Goal: Check status: Check status

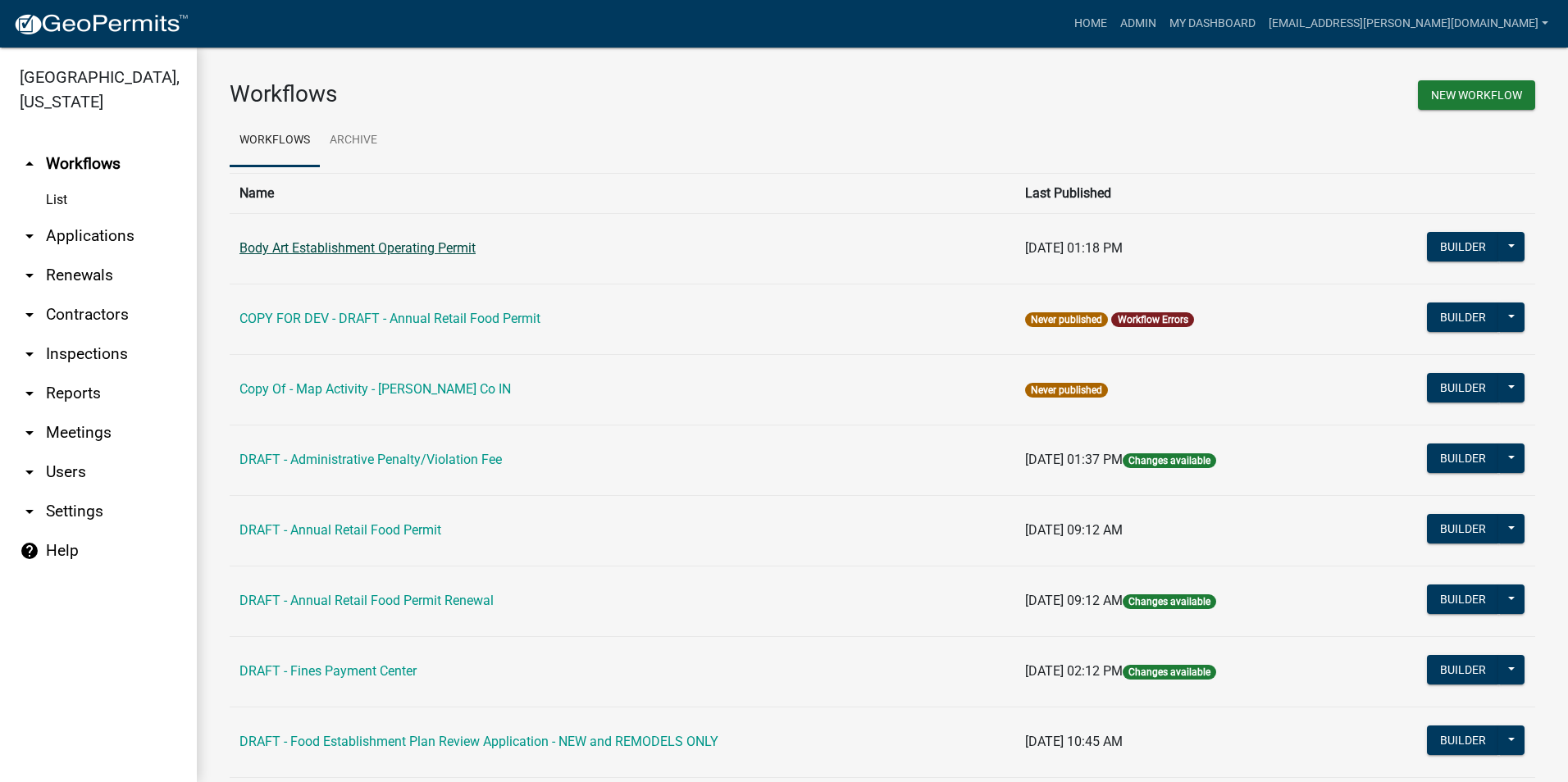
click at [448, 244] on link "Body Art Establishment Operating Permit" at bounding box center [357, 248] width 236 height 16
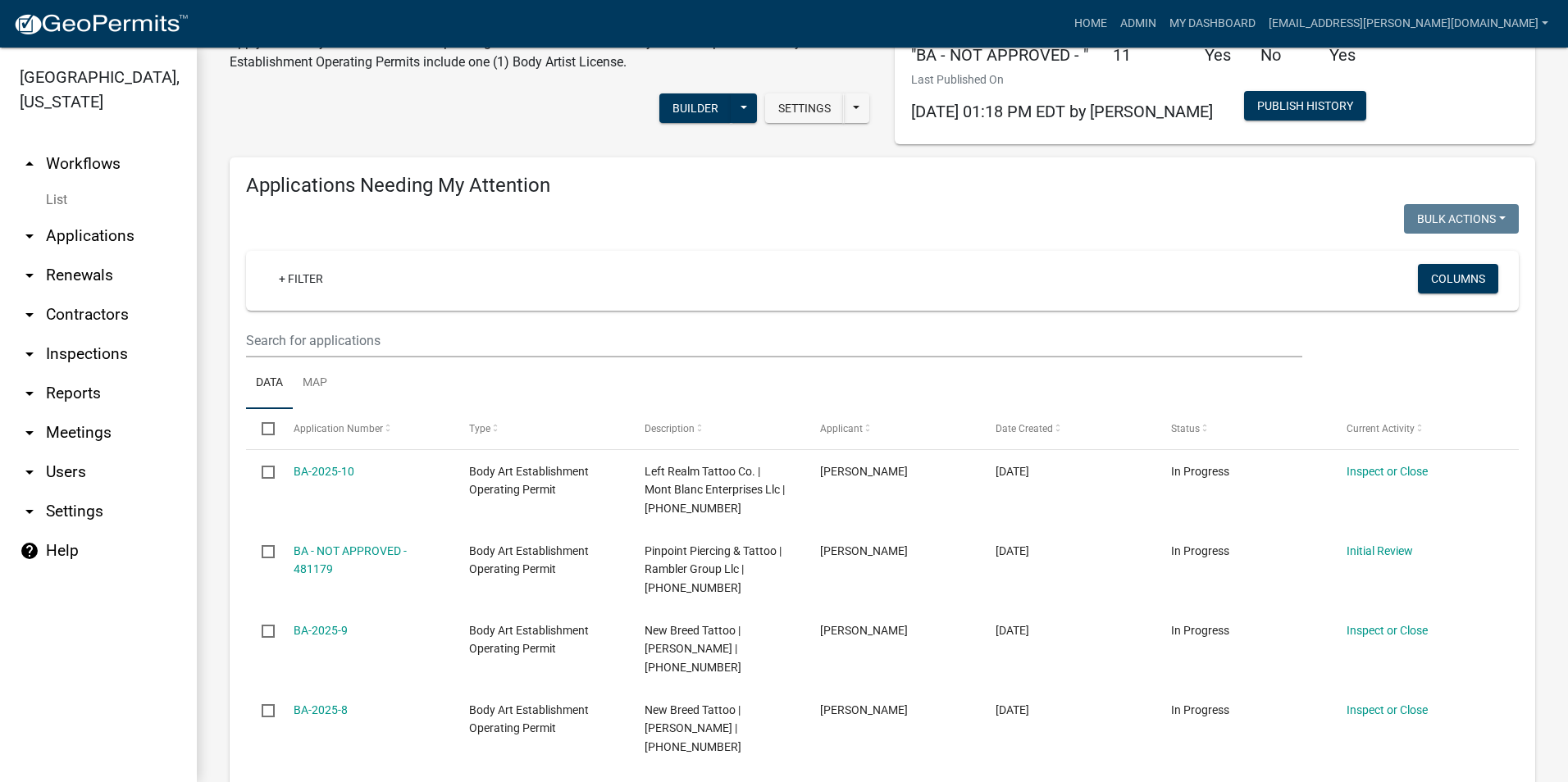
scroll to position [164, 0]
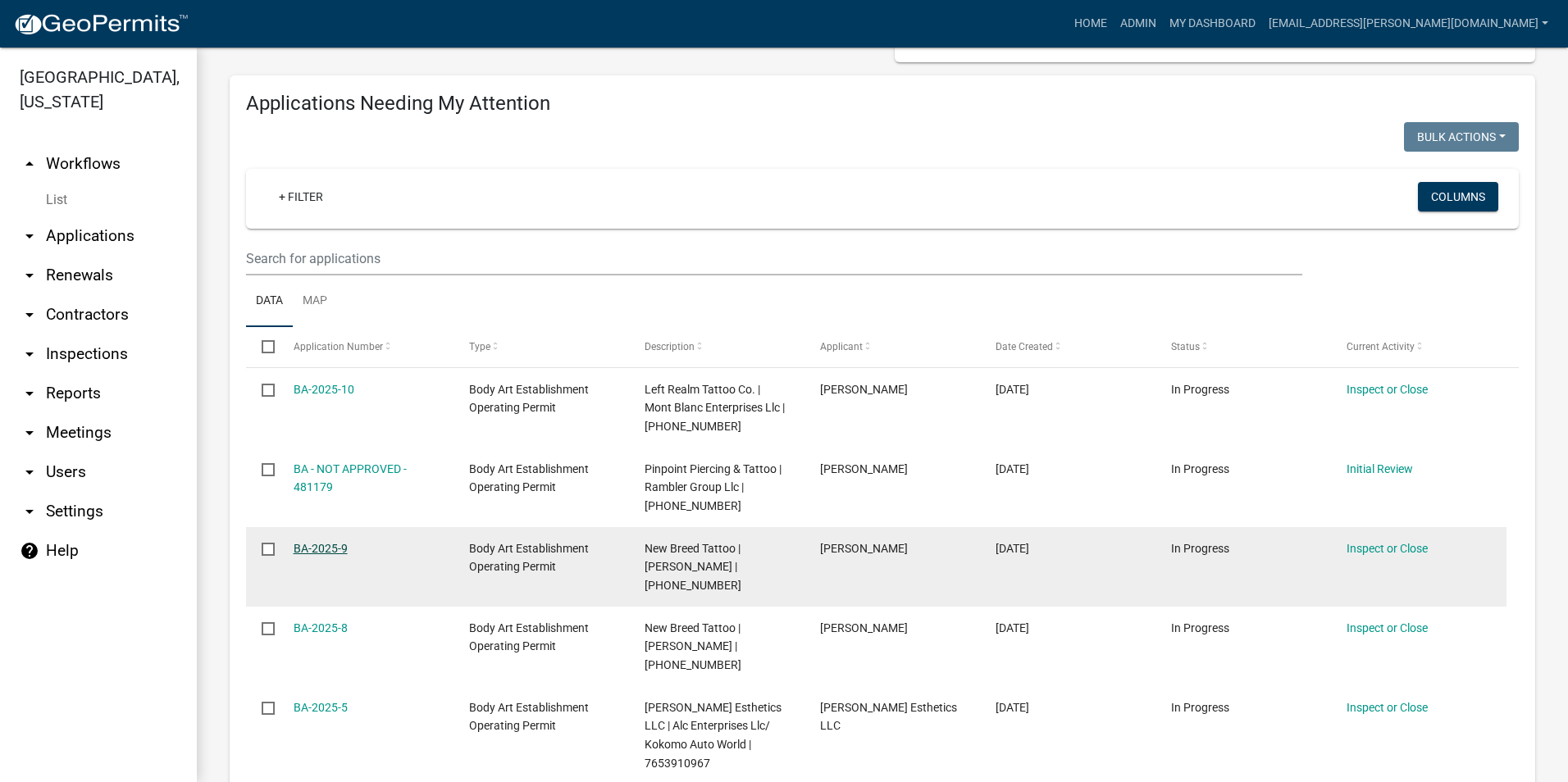
click at [337, 544] on link "BA-2025-9" at bounding box center [321, 548] width 54 height 13
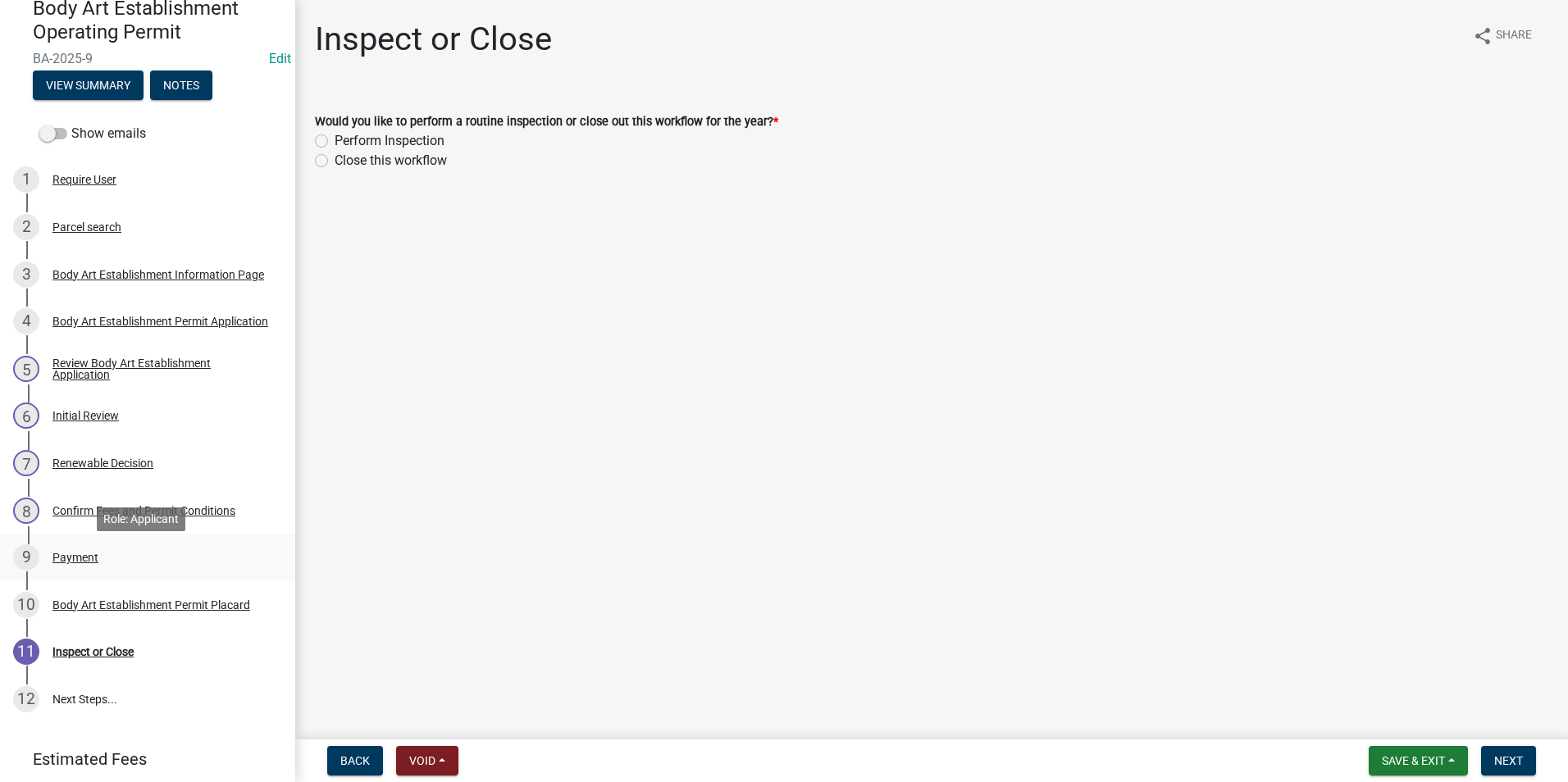
scroll to position [164, 0]
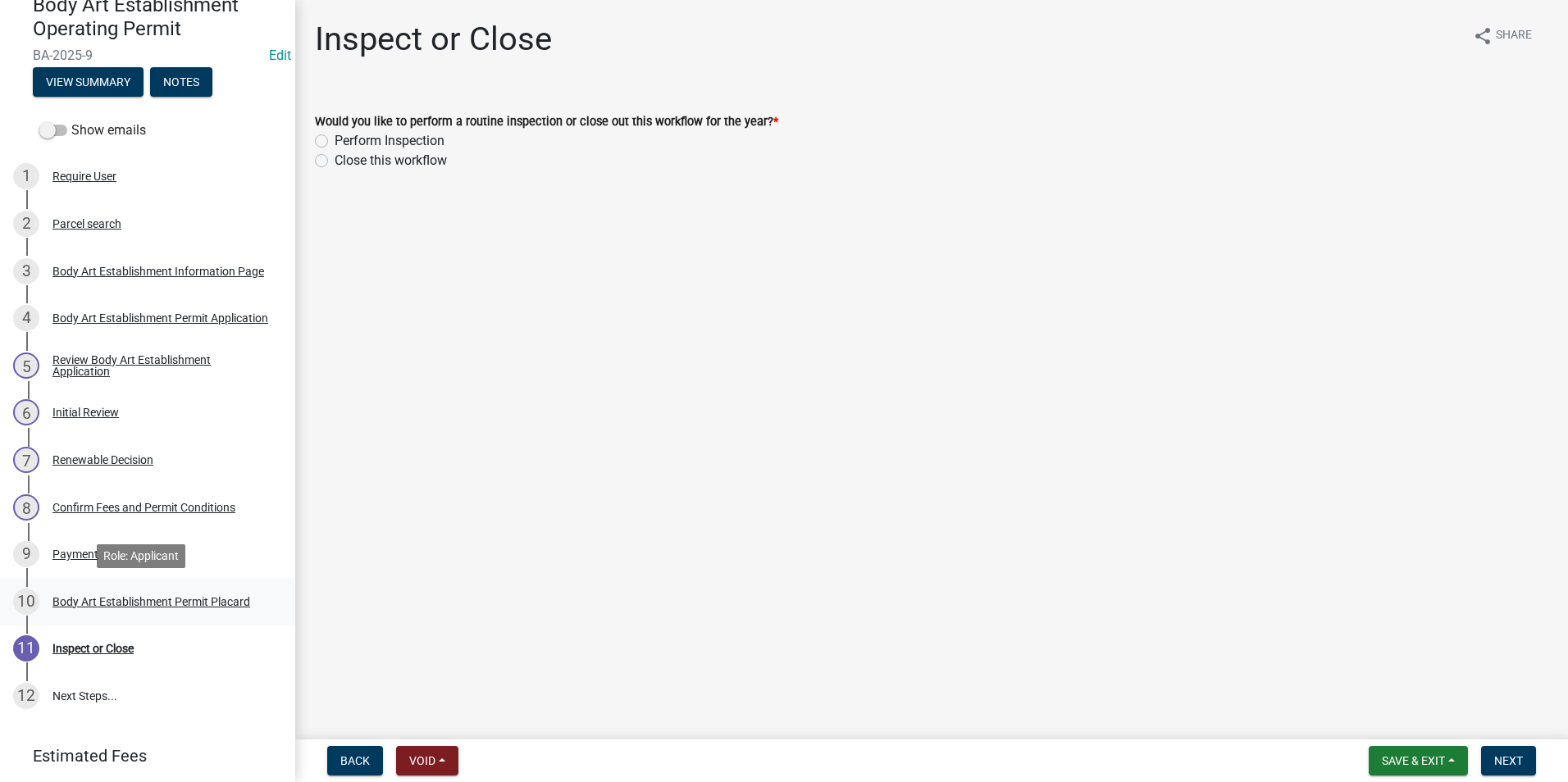
click at [182, 603] on div "Body Art Establishment Permit Placard" at bounding box center [152, 601] width 198 height 11
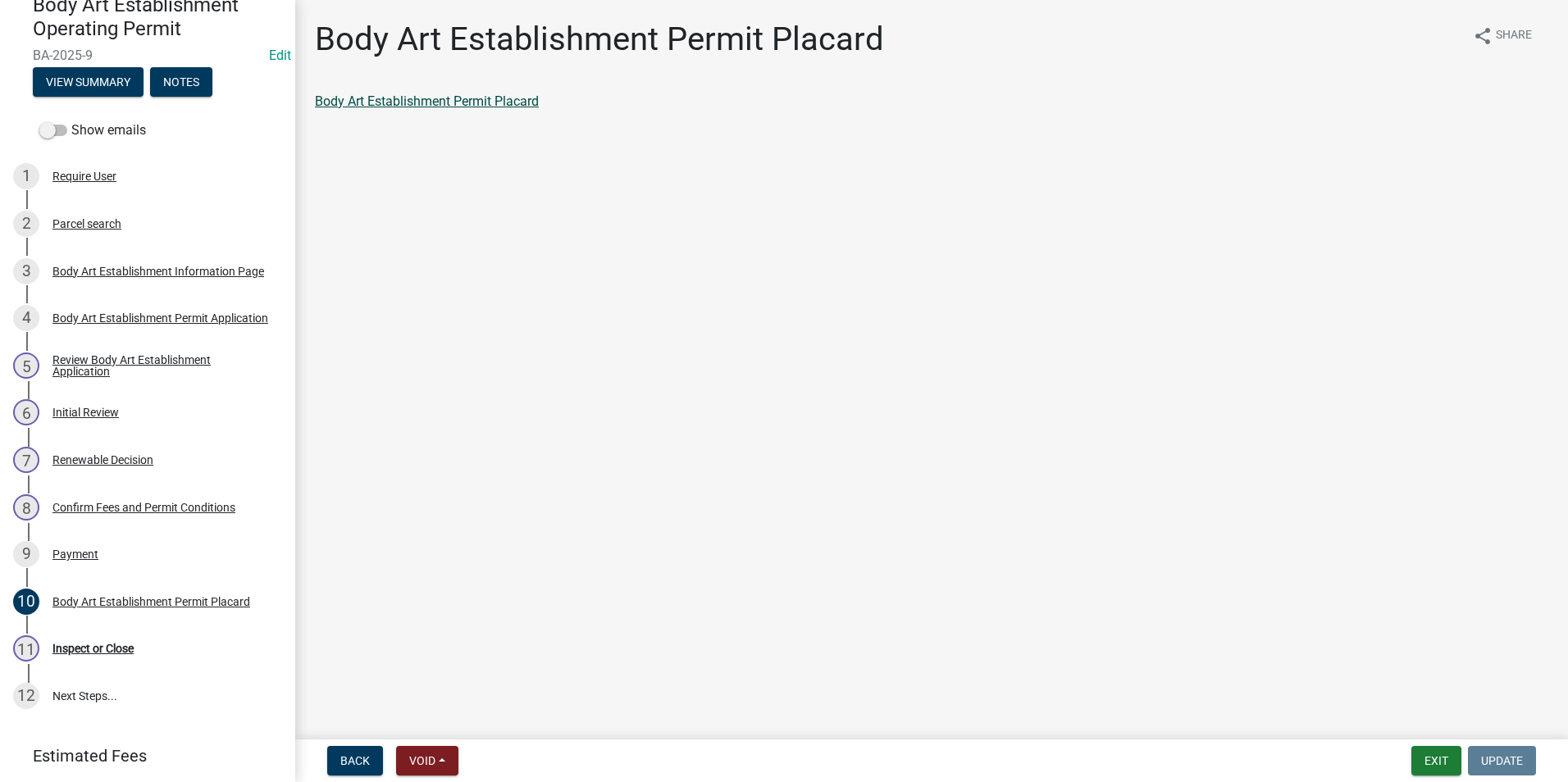
click at [490, 97] on link "Body Art Establishment Permit Placard" at bounding box center [426, 101] width 224 height 16
click at [184, 313] on div "Body Art Establishment Permit Application" at bounding box center [160, 318] width 216 height 11
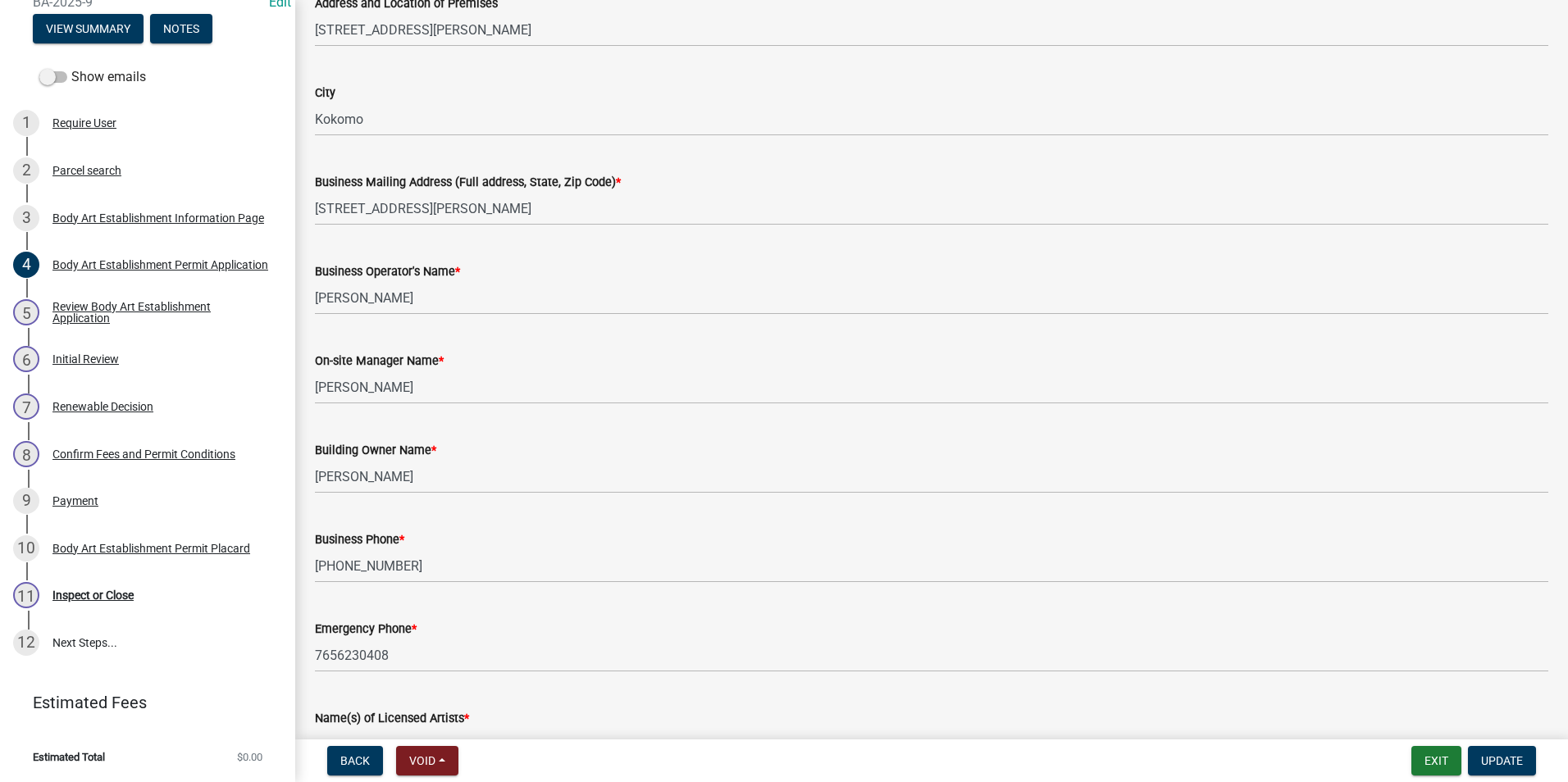
scroll to position [246, 0]
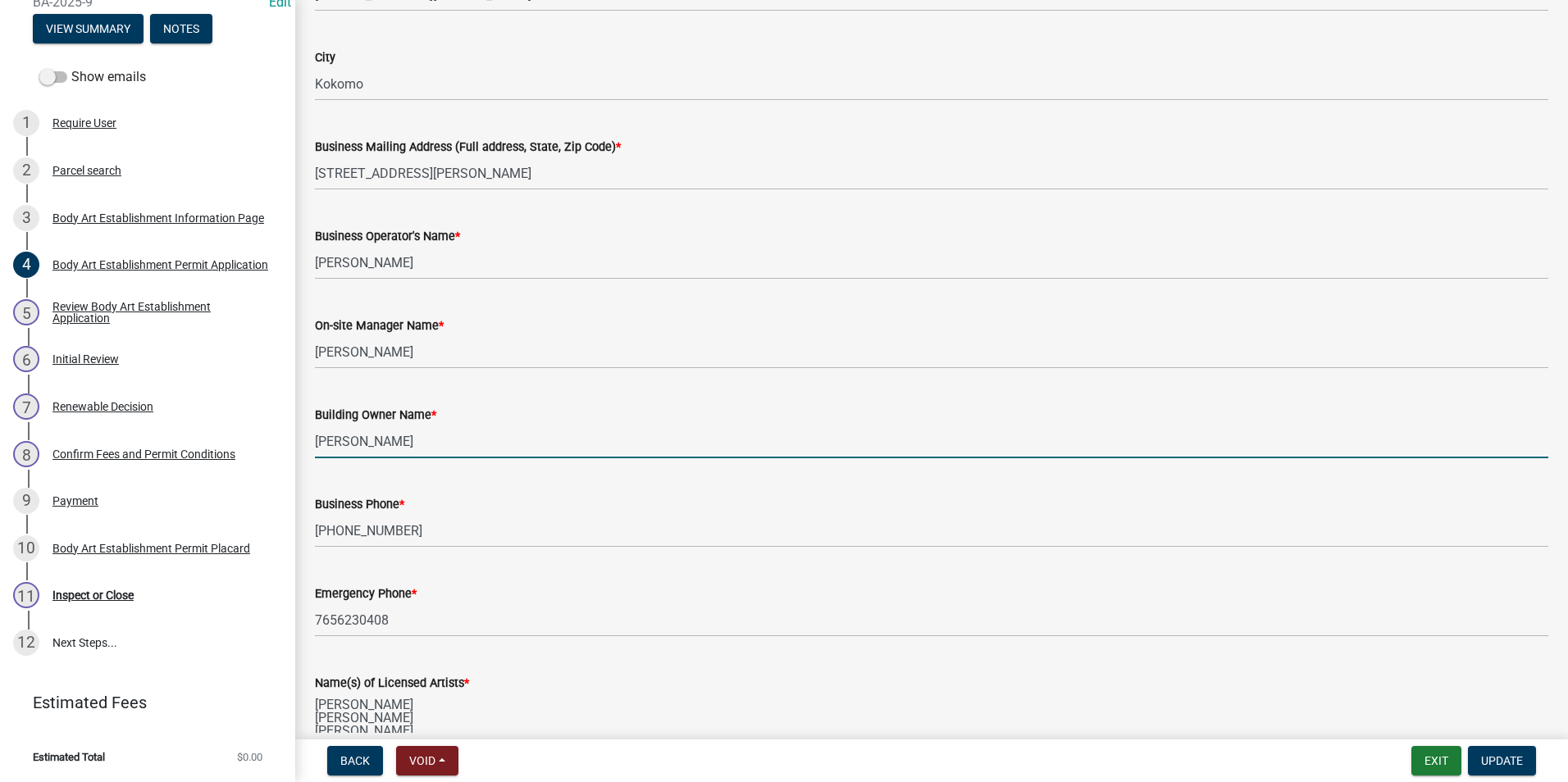
drag, startPoint x: 392, startPoint y: 448, endPoint x: 304, endPoint y: 452, distance: 88.1
click at [304, 452] on div "Building Owner Name * [PERSON_NAME]" at bounding box center [931, 420] width 1258 height 76
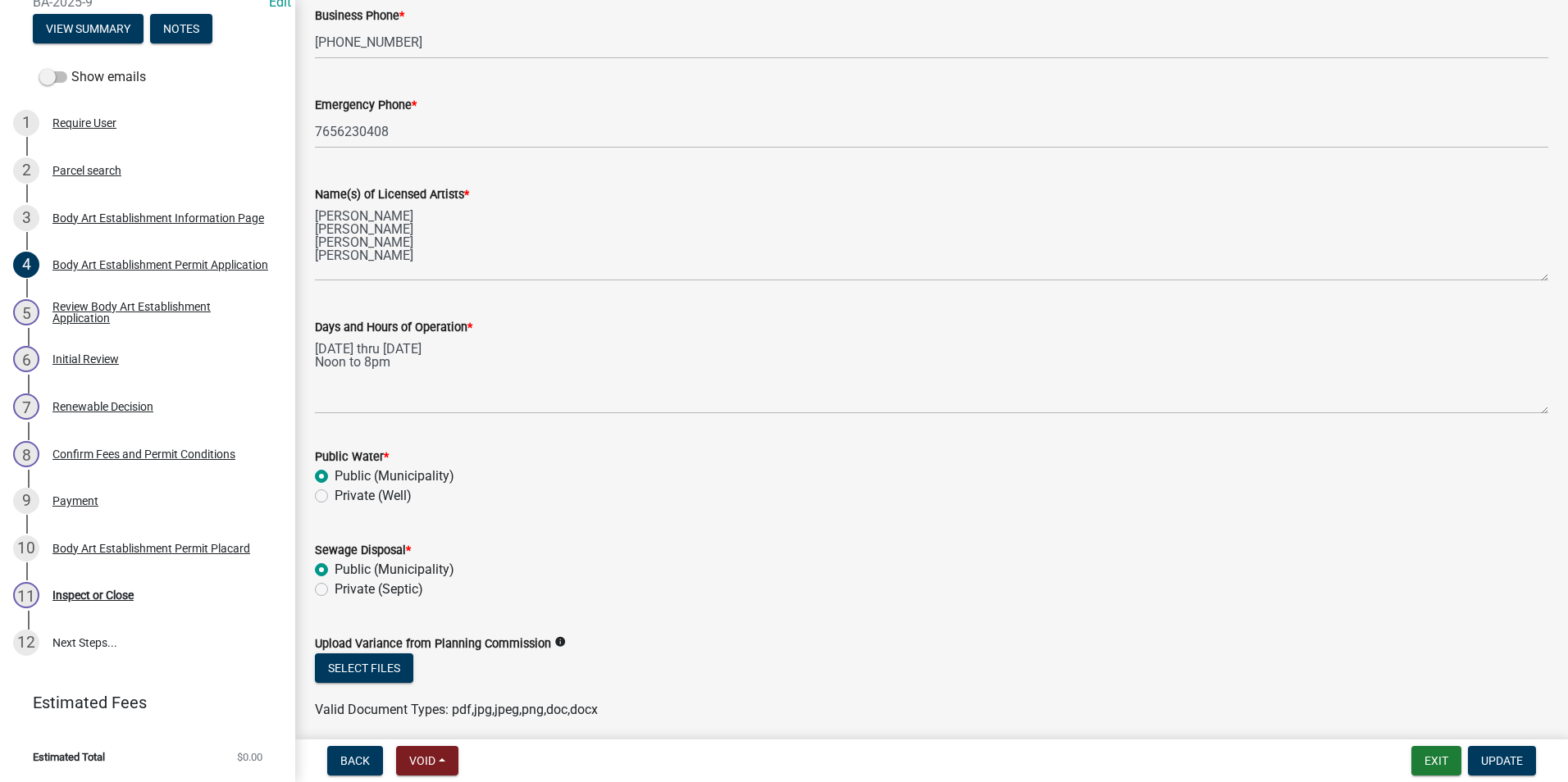
scroll to position [902, 0]
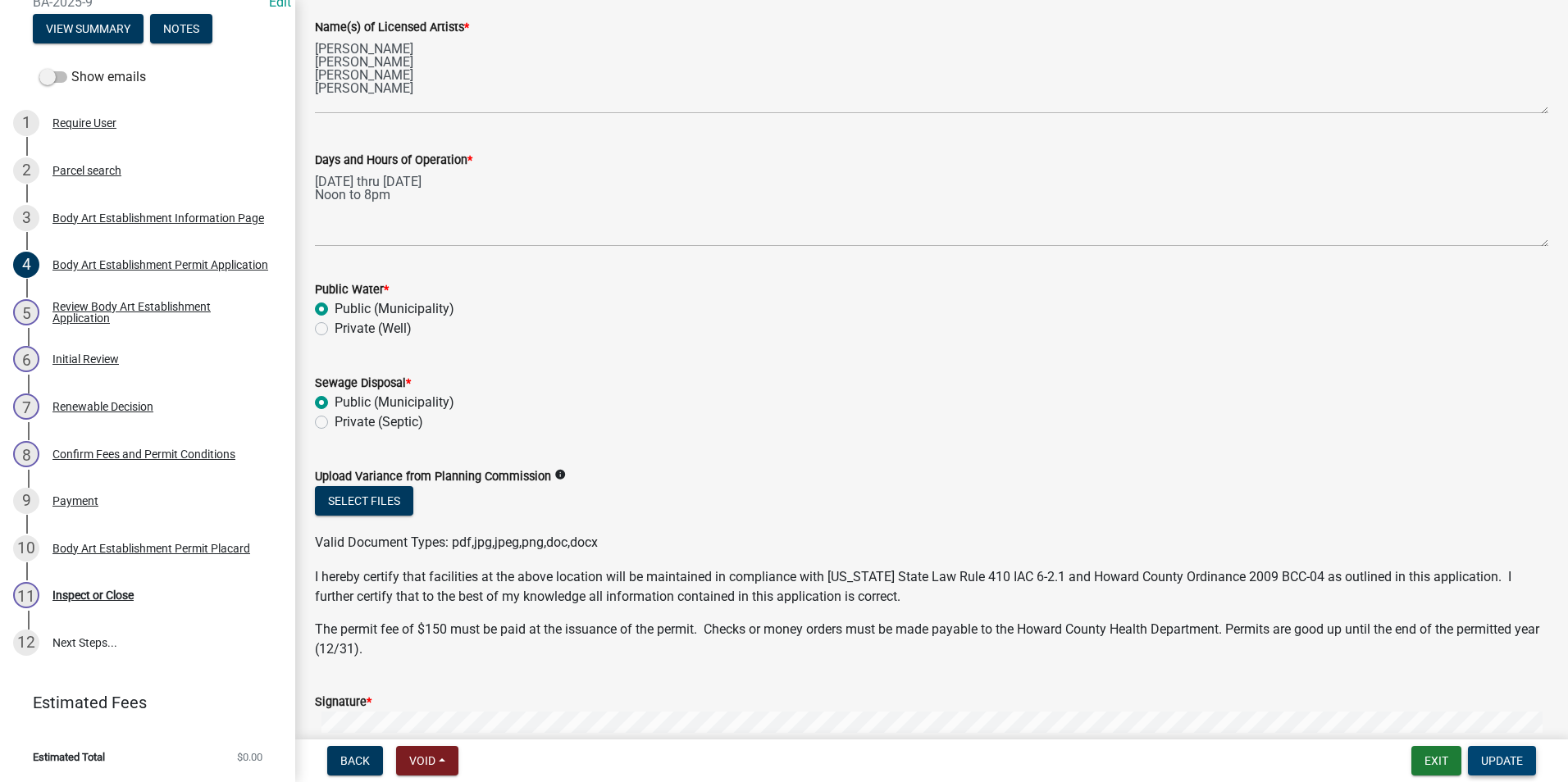
type input "[PERSON_NAME]"
click at [1520, 760] on span "Update" at bounding box center [1501, 760] width 42 height 13
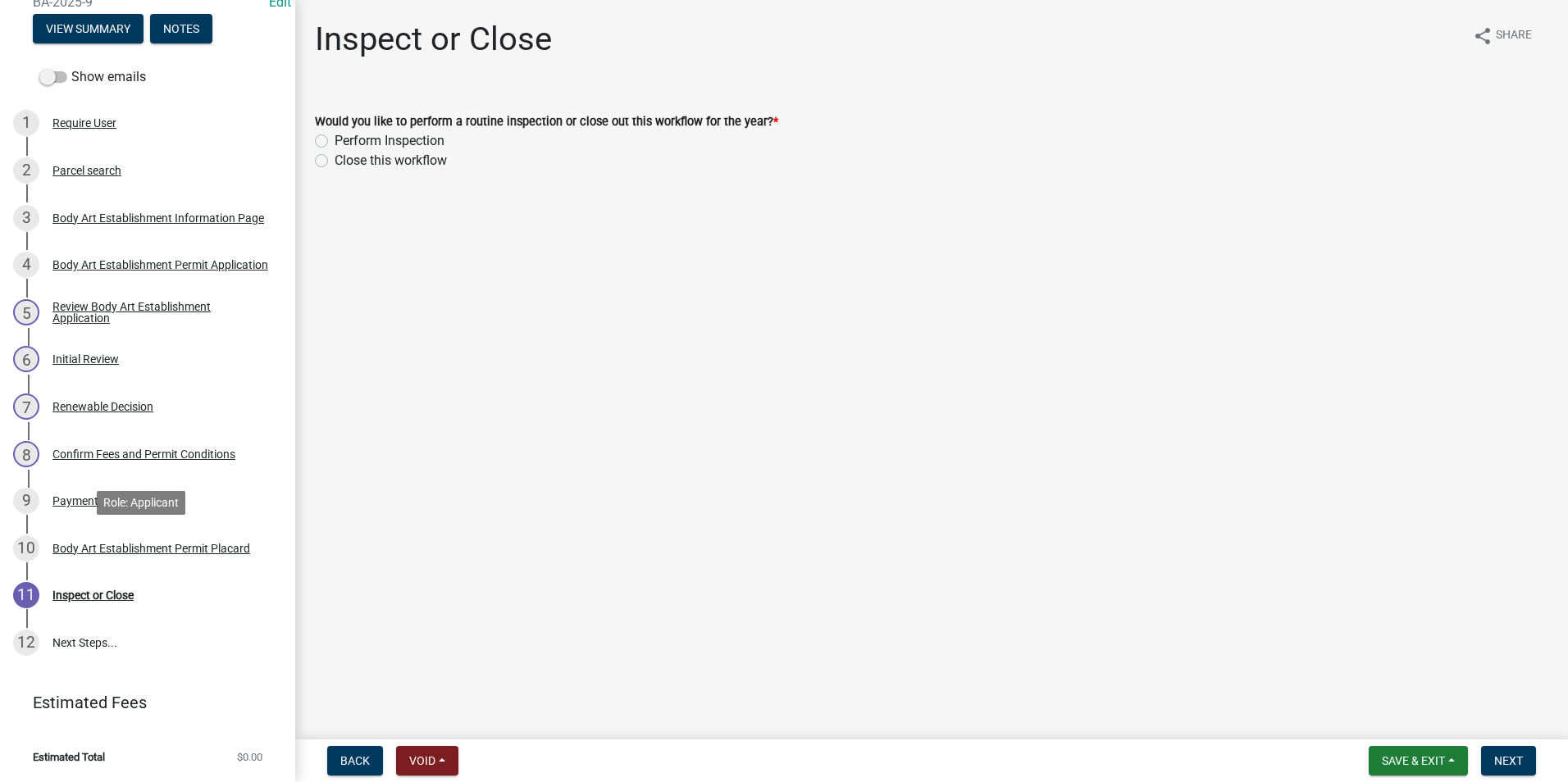
click at [120, 549] on div "Body Art Establishment Permit Placard" at bounding box center [152, 548] width 198 height 11
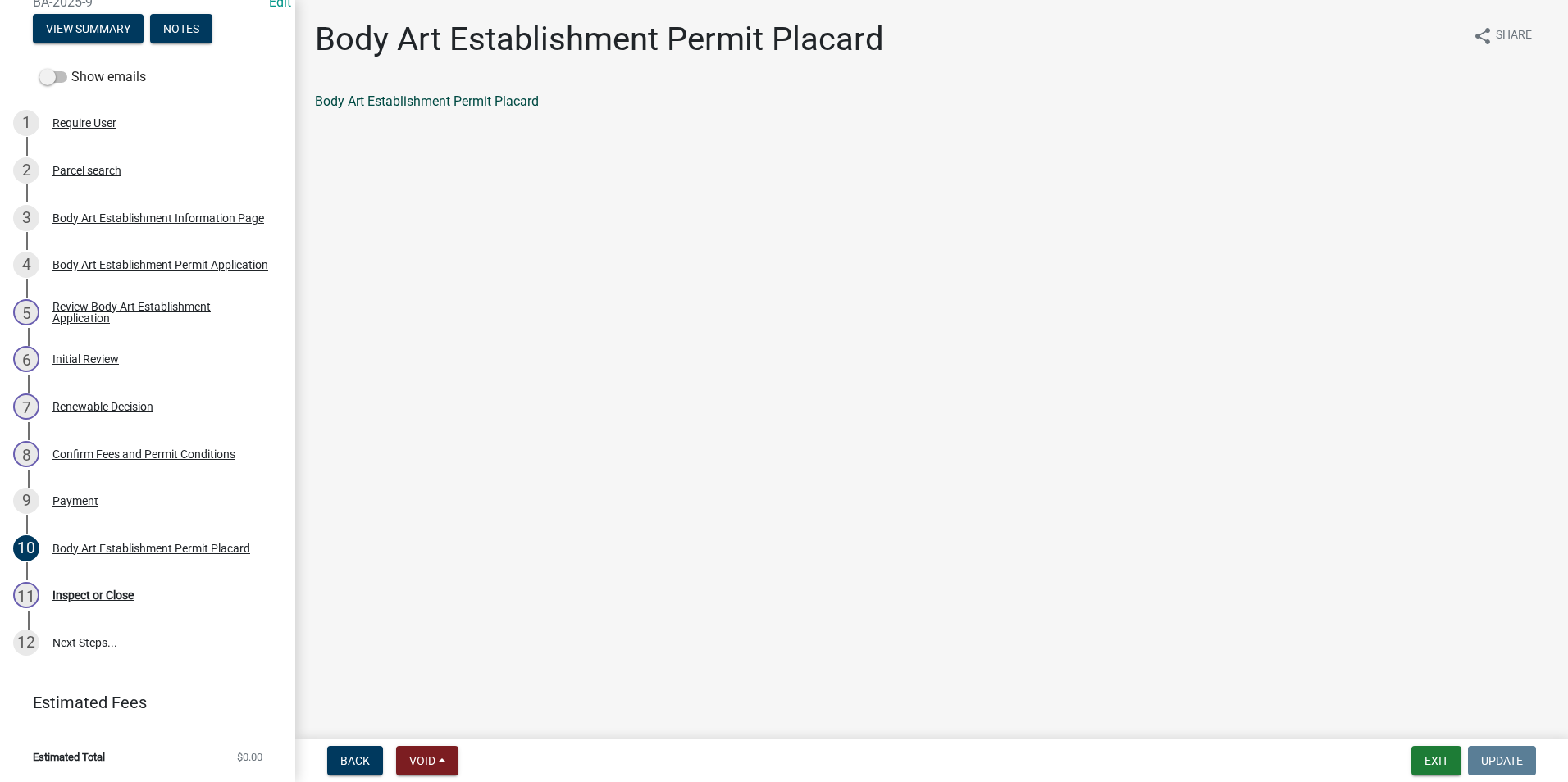
click at [463, 100] on link "Body Art Establishment Permit Placard" at bounding box center [426, 101] width 224 height 16
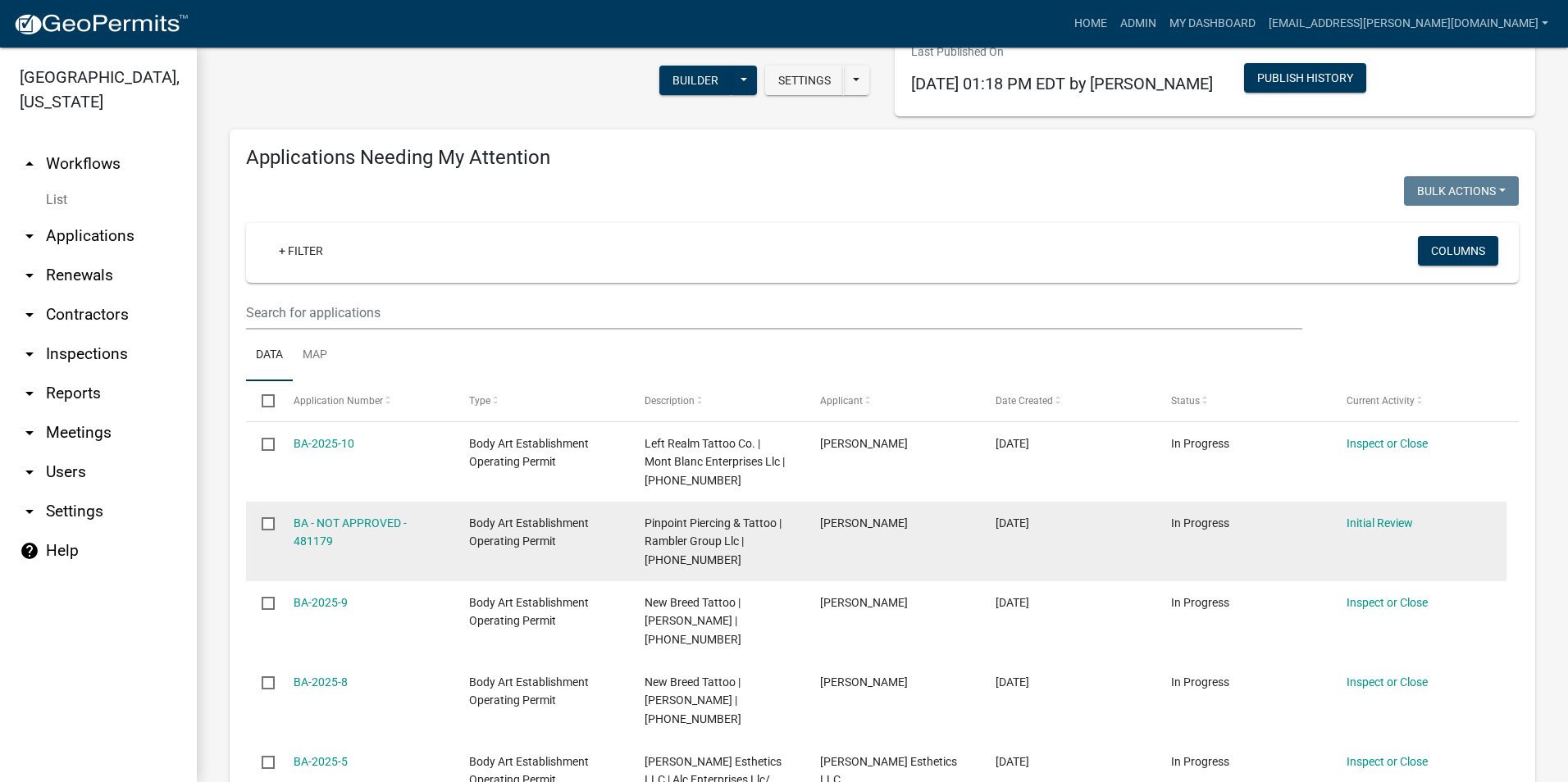
scroll to position [164, 0]
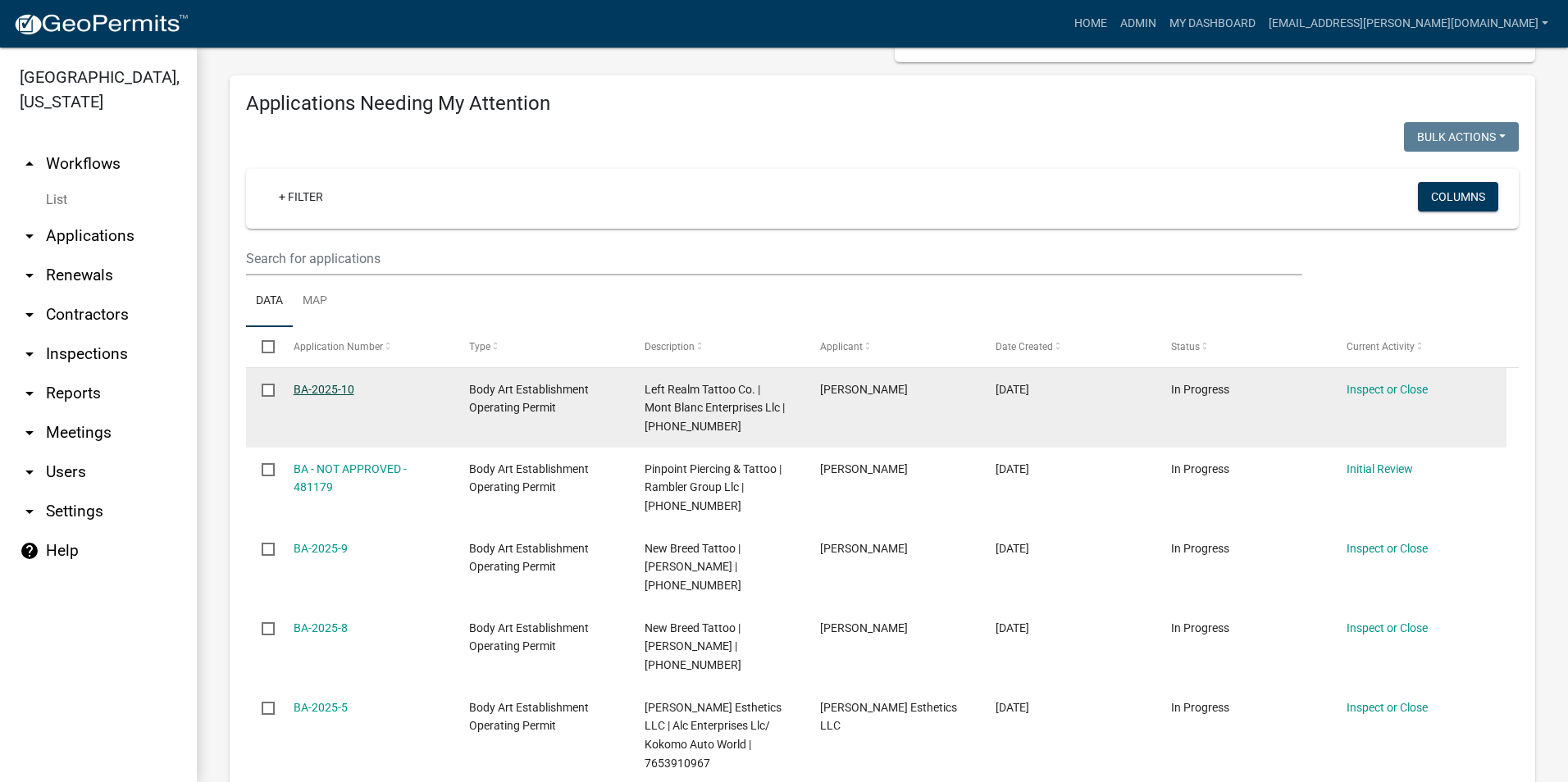
click at [340, 391] on link "BA-2025-10" at bounding box center [324, 389] width 61 height 13
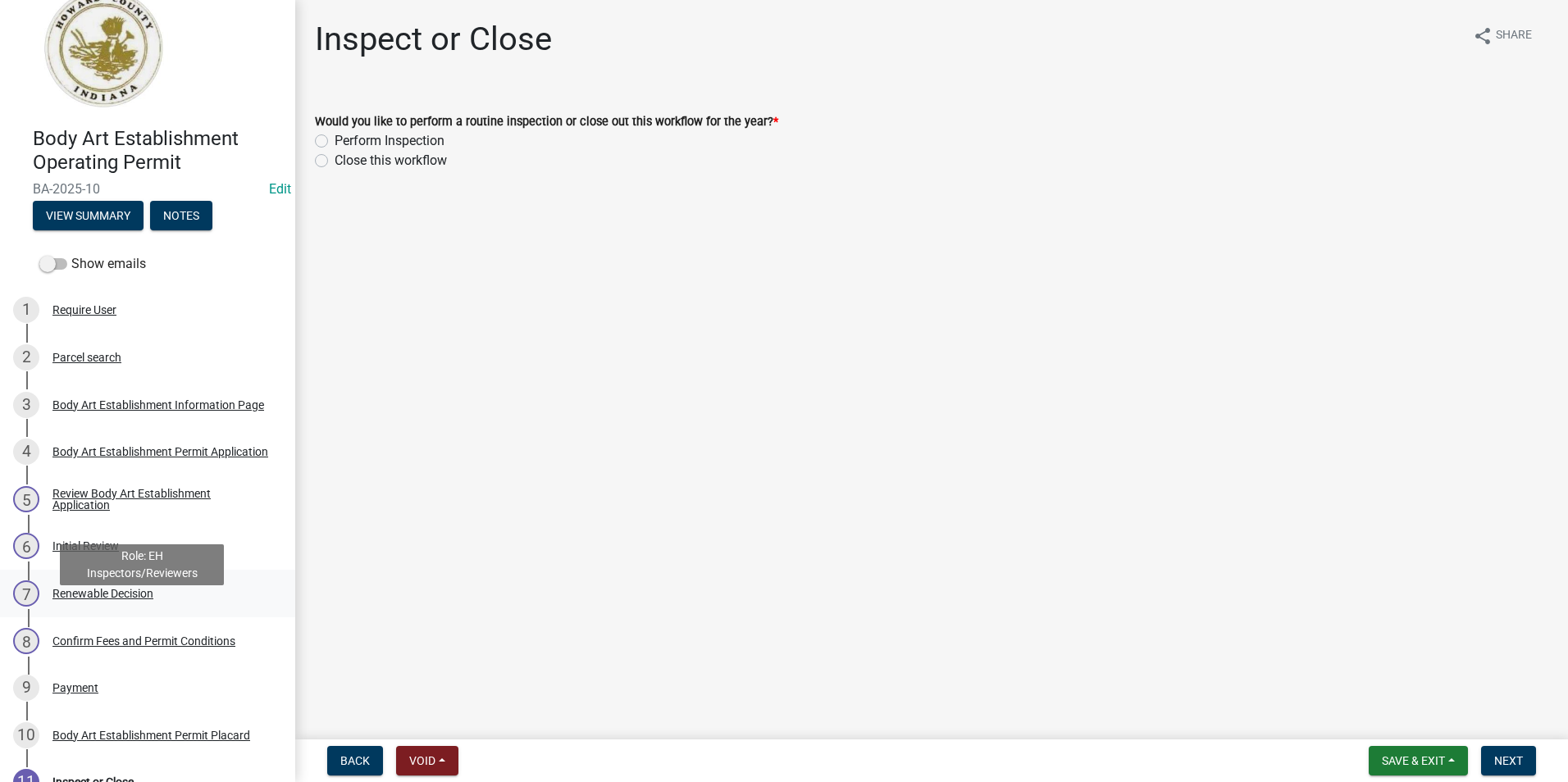
scroll to position [82, 0]
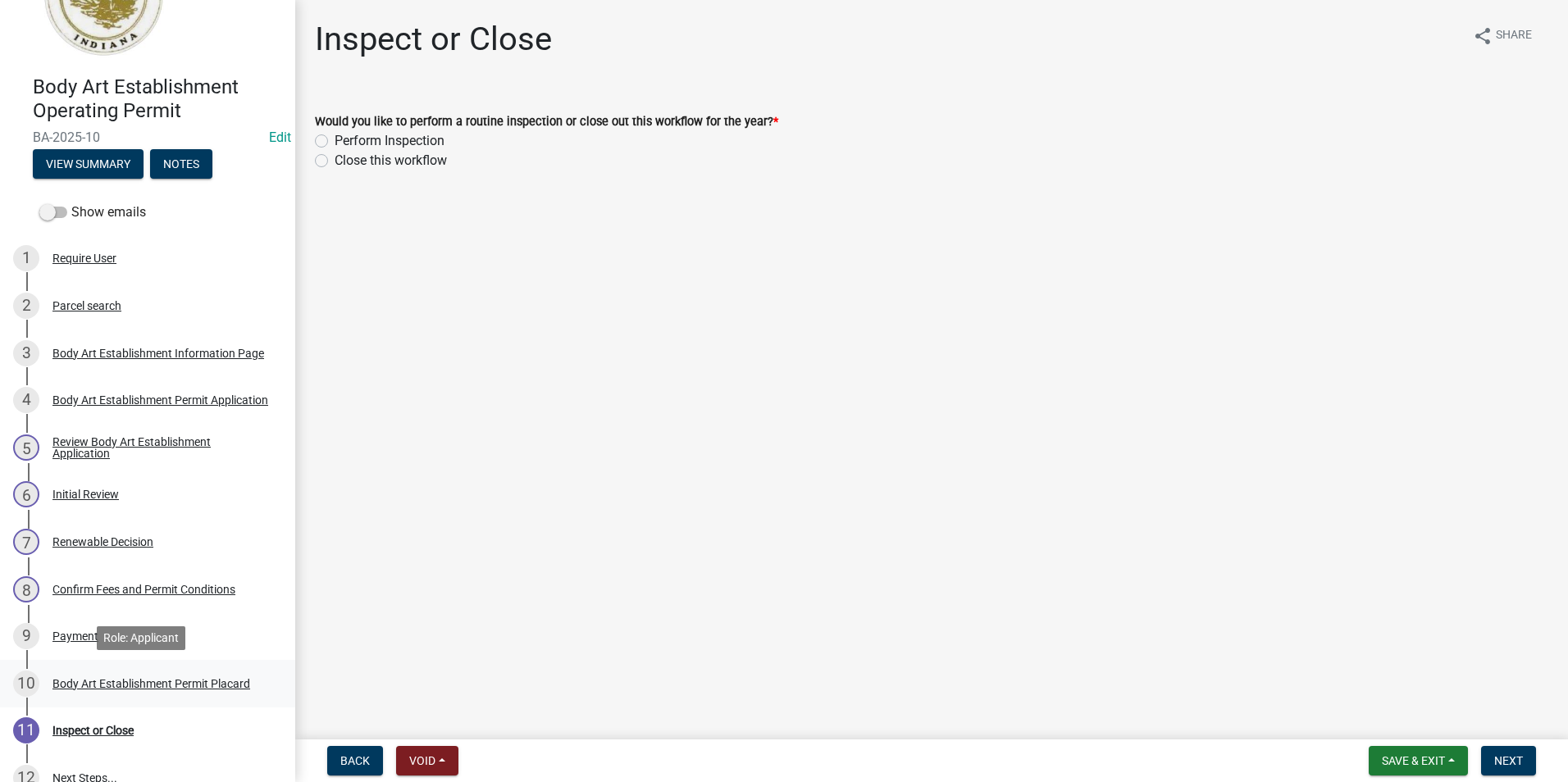
click at [151, 683] on div "Body Art Establishment Permit Placard" at bounding box center [152, 683] width 198 height 11
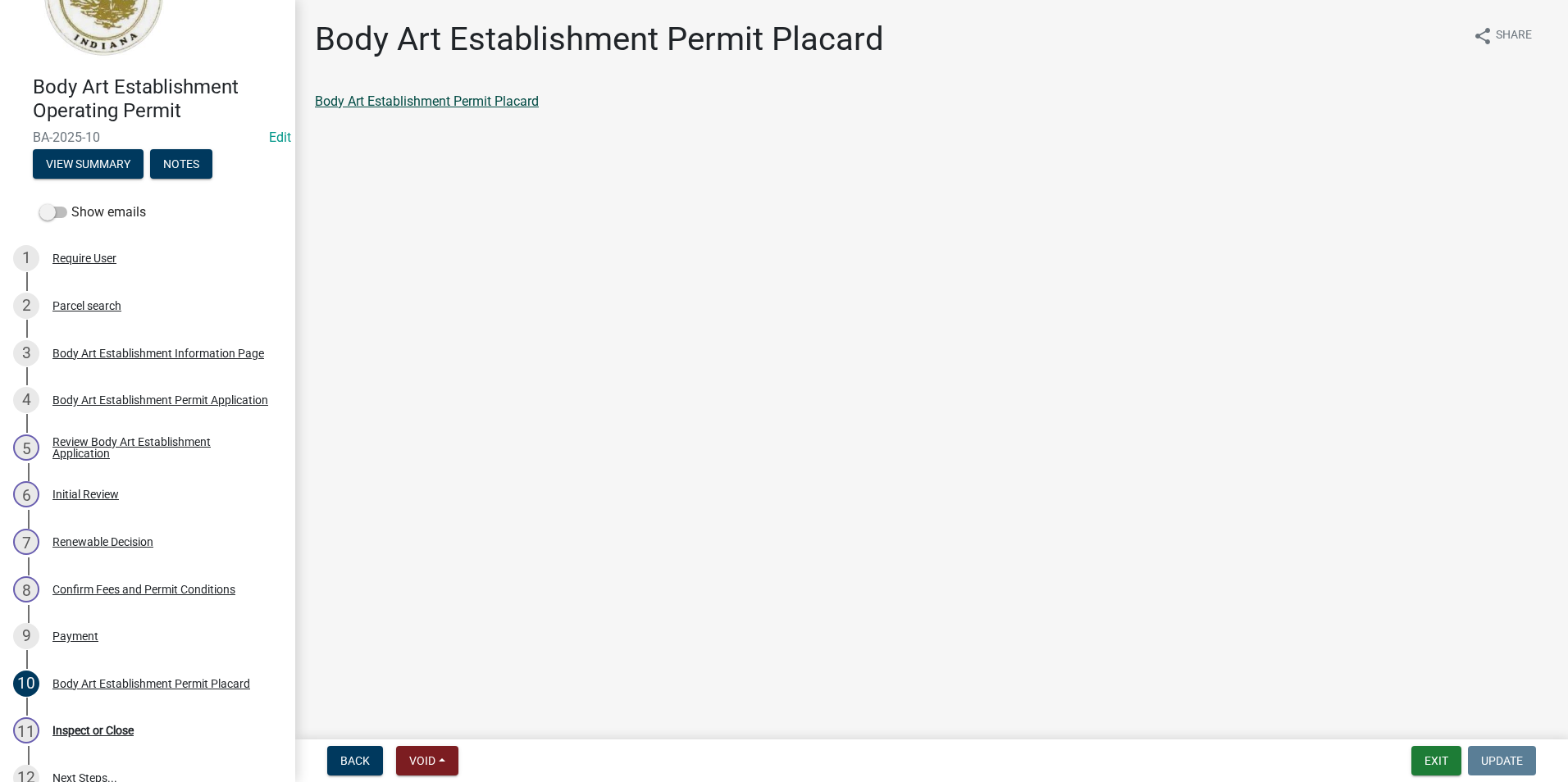
click at [427, 98] on link "Body Art Establishment Permit Placard" at bounding box center [426, 101] width 224 height 16
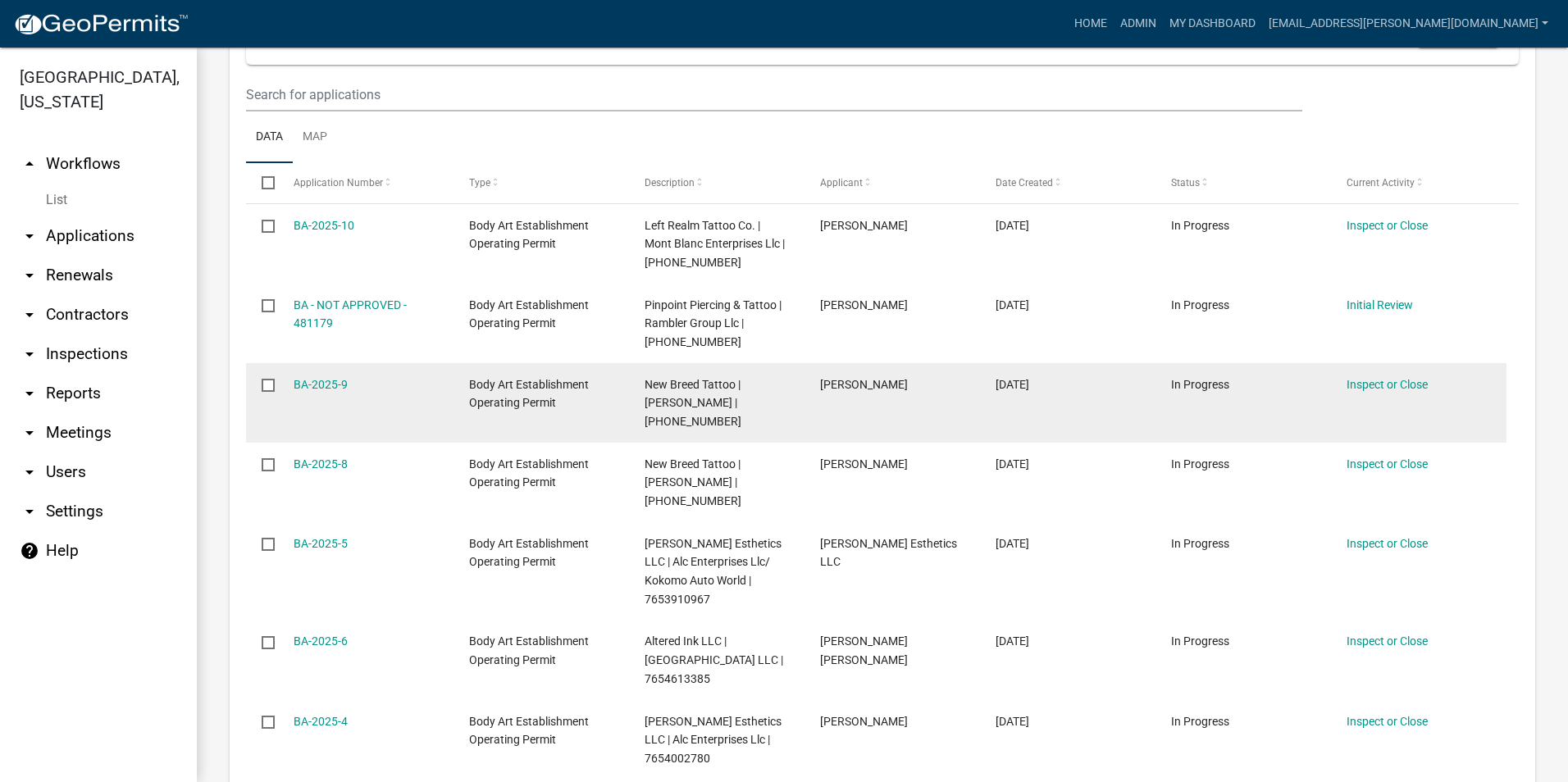
scroll to position [410, 0]
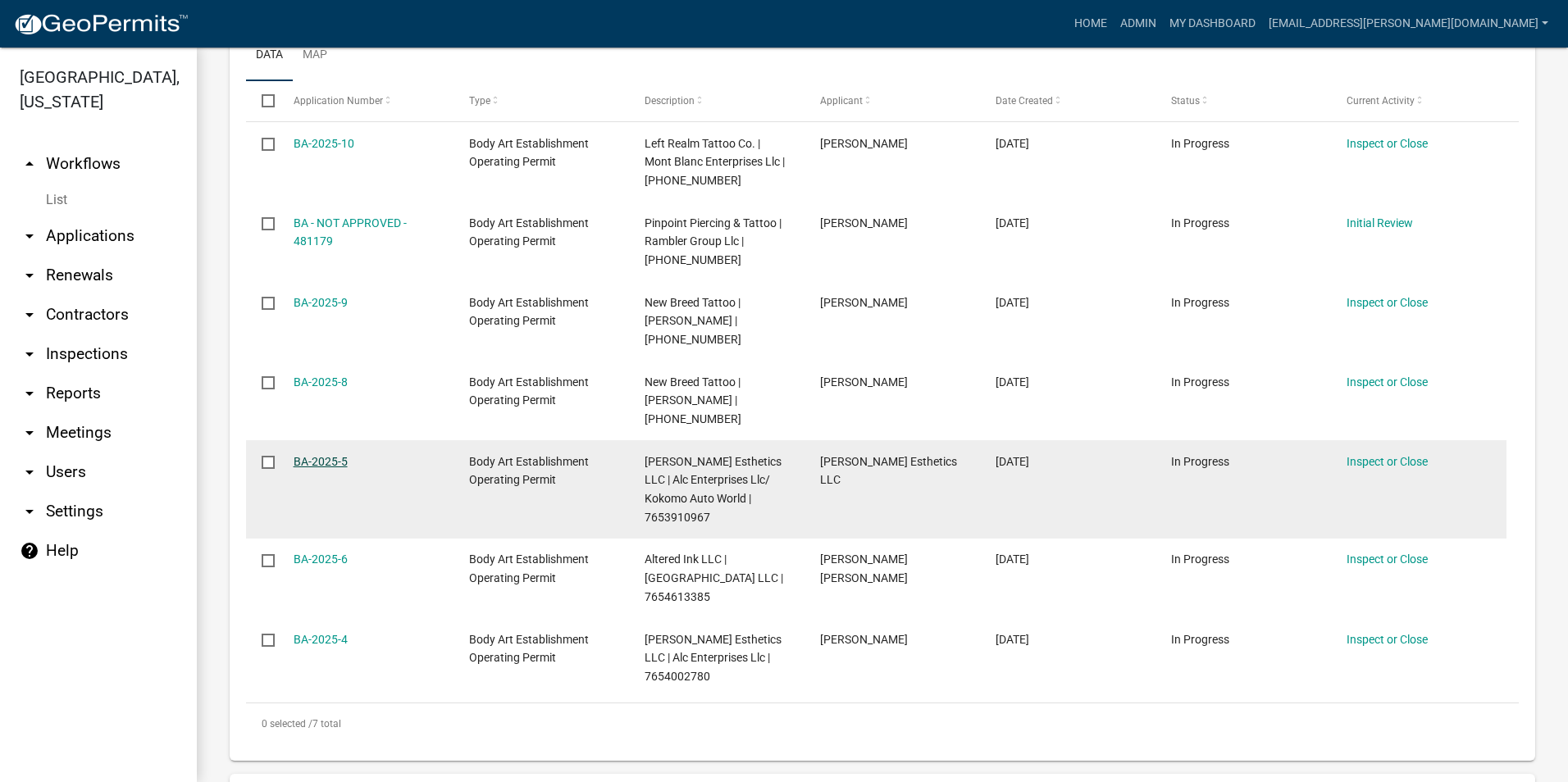
click at [313, 455] on link "BA-2025-5" at bounding box center [321, 461] width 54 height 13
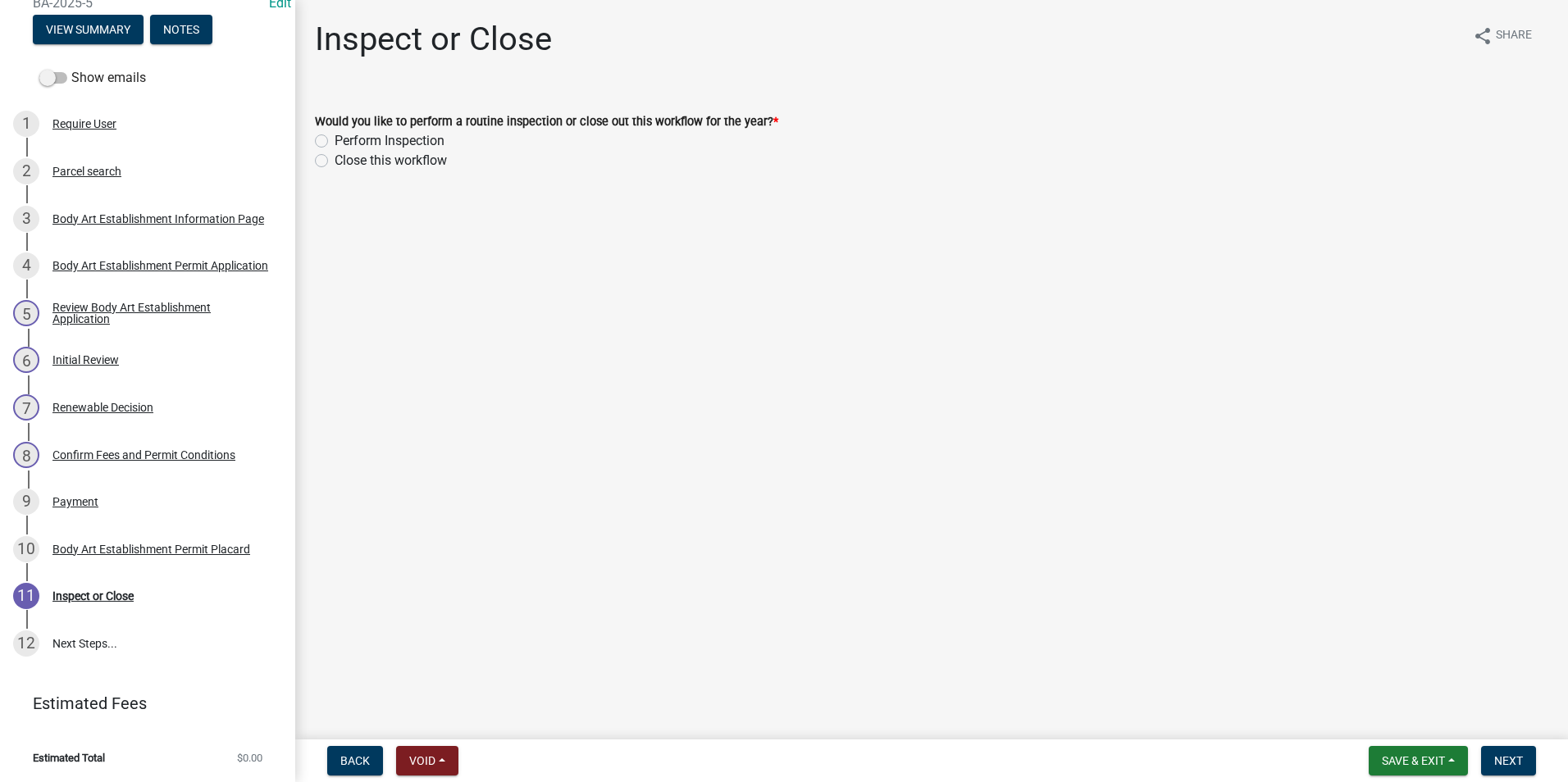
scroll to position [217, 0]
click at [130, 546] on div "Body Art Establishment Permit Placard" at bounding box center [152, 548] width 198 height 11
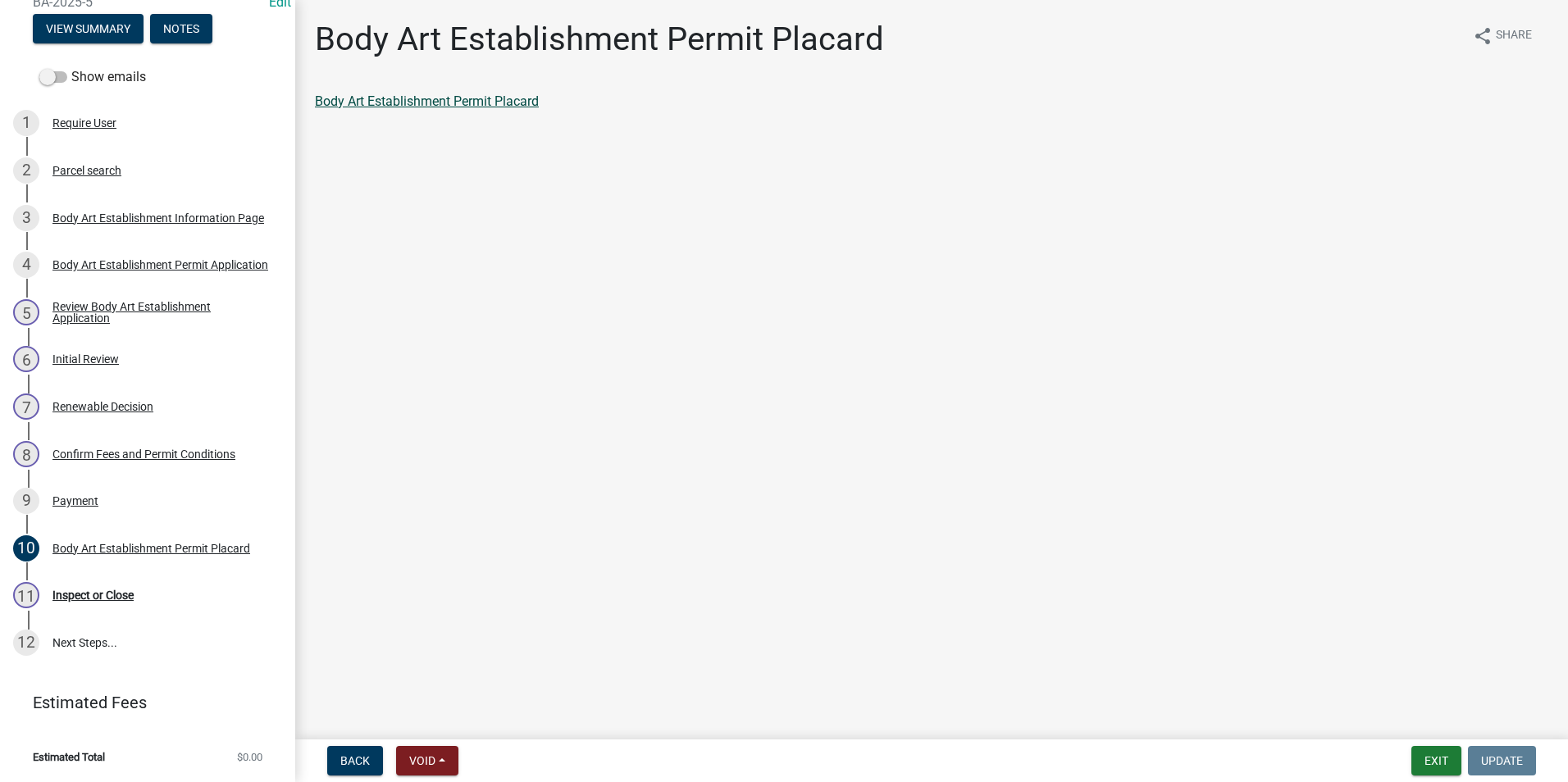
click at [500, 100] on link "Body Art Establishment Permit Placard" at bounding box center [426, 101] width 224 height 16
click at [113, 309] on div "Review Body Art Establishment Application" at bounding box center [161, 312] width 217 height 23
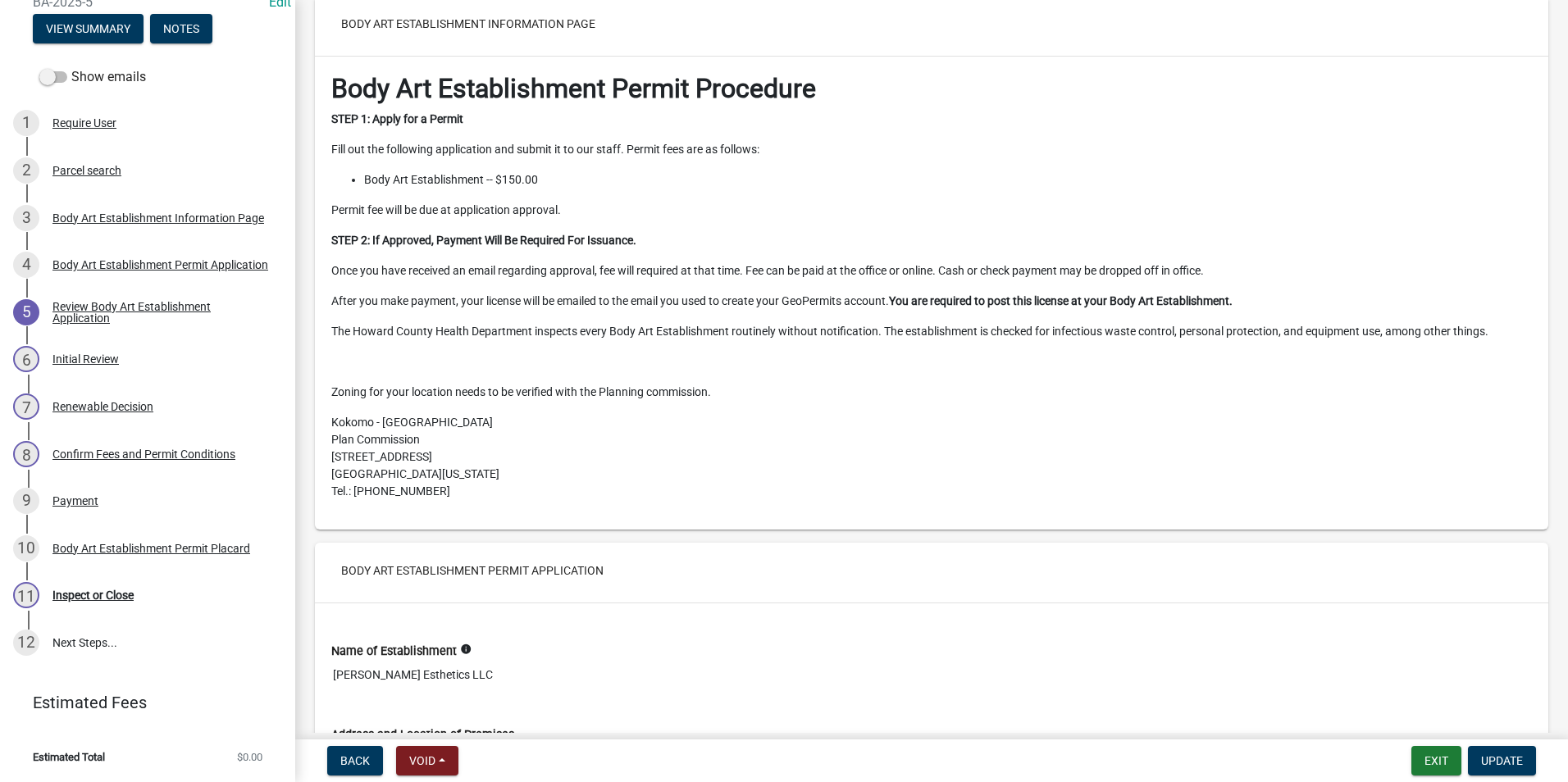
scroll to position [738, 0]
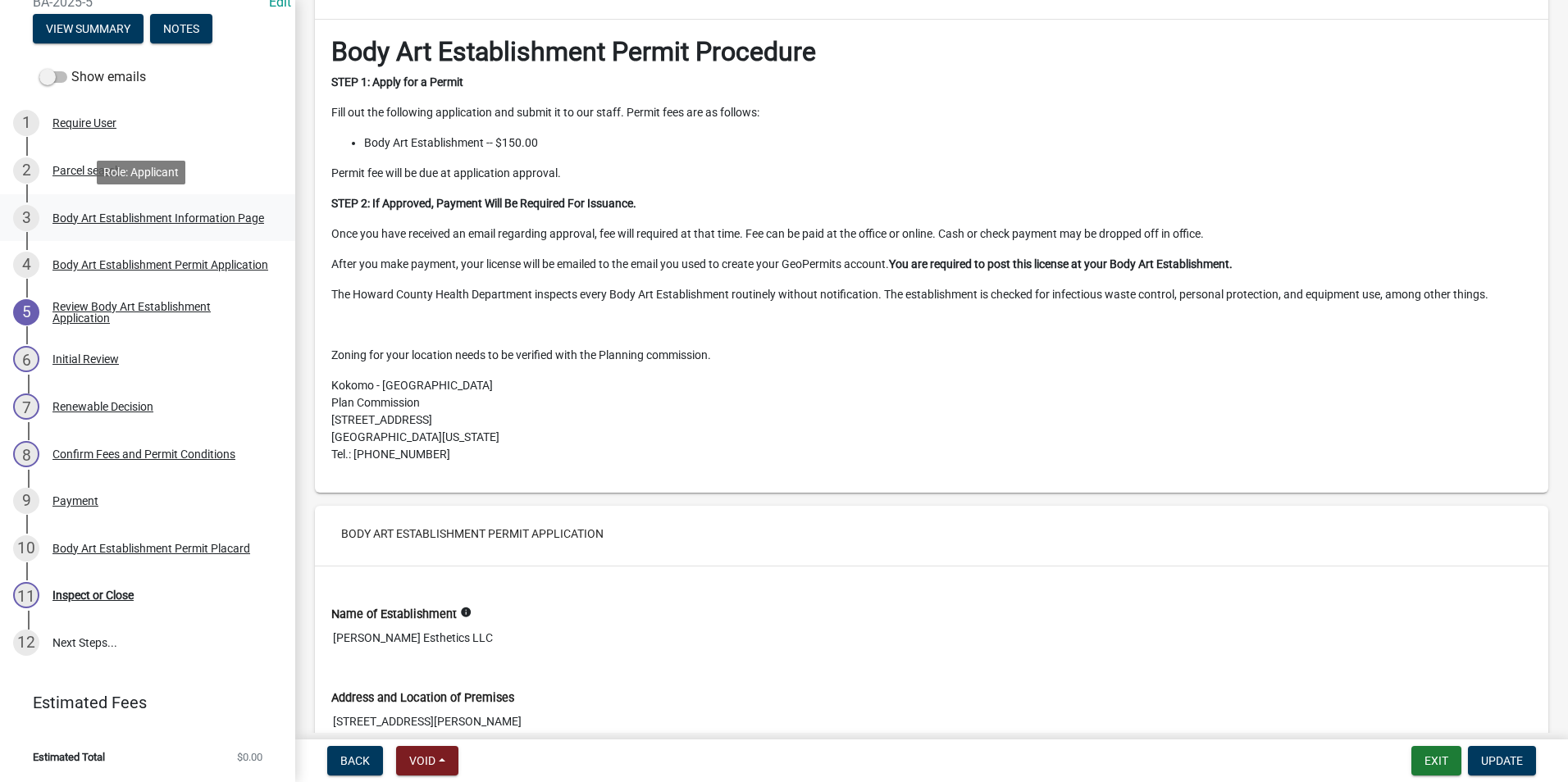
click at [117, 216] on div "Body Art Establishment Information Page" at bounding box center [159, 217] width 211 height 11
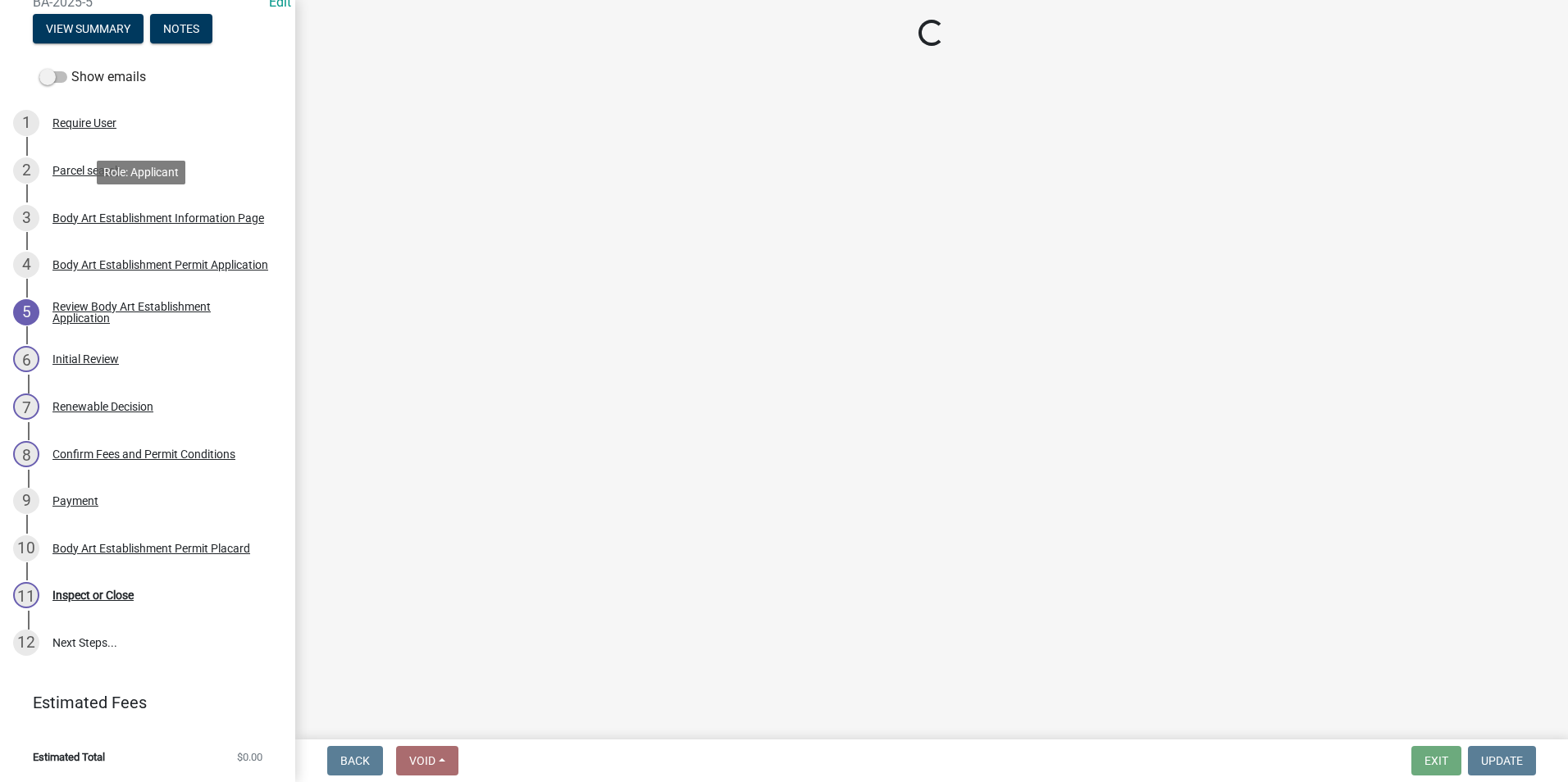
scroll to position [0, 0]
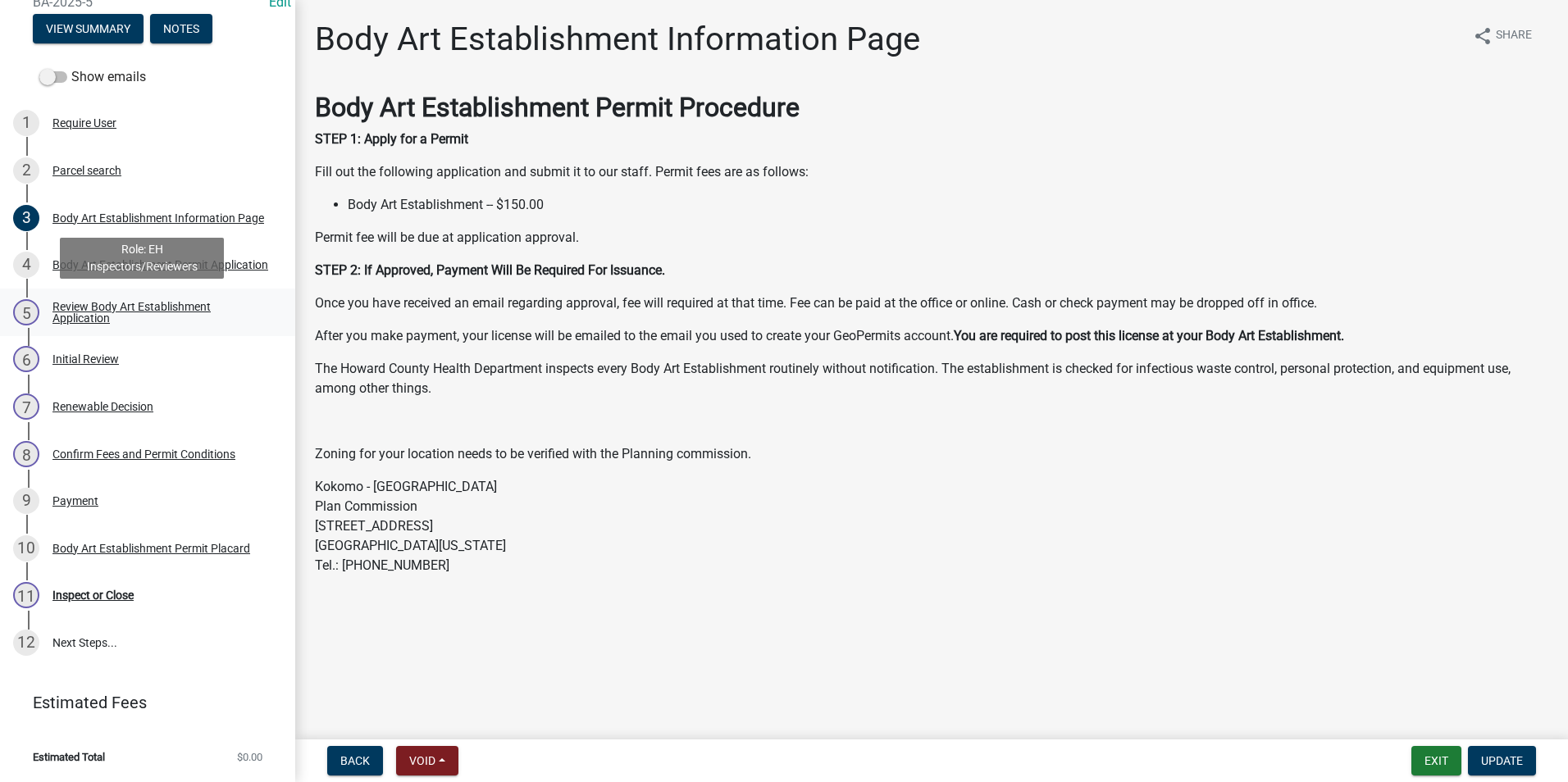
click at [98, 326] on link "5 Review Body Art Establishment Application" at bounding box center [147, 312] width 295 height 48
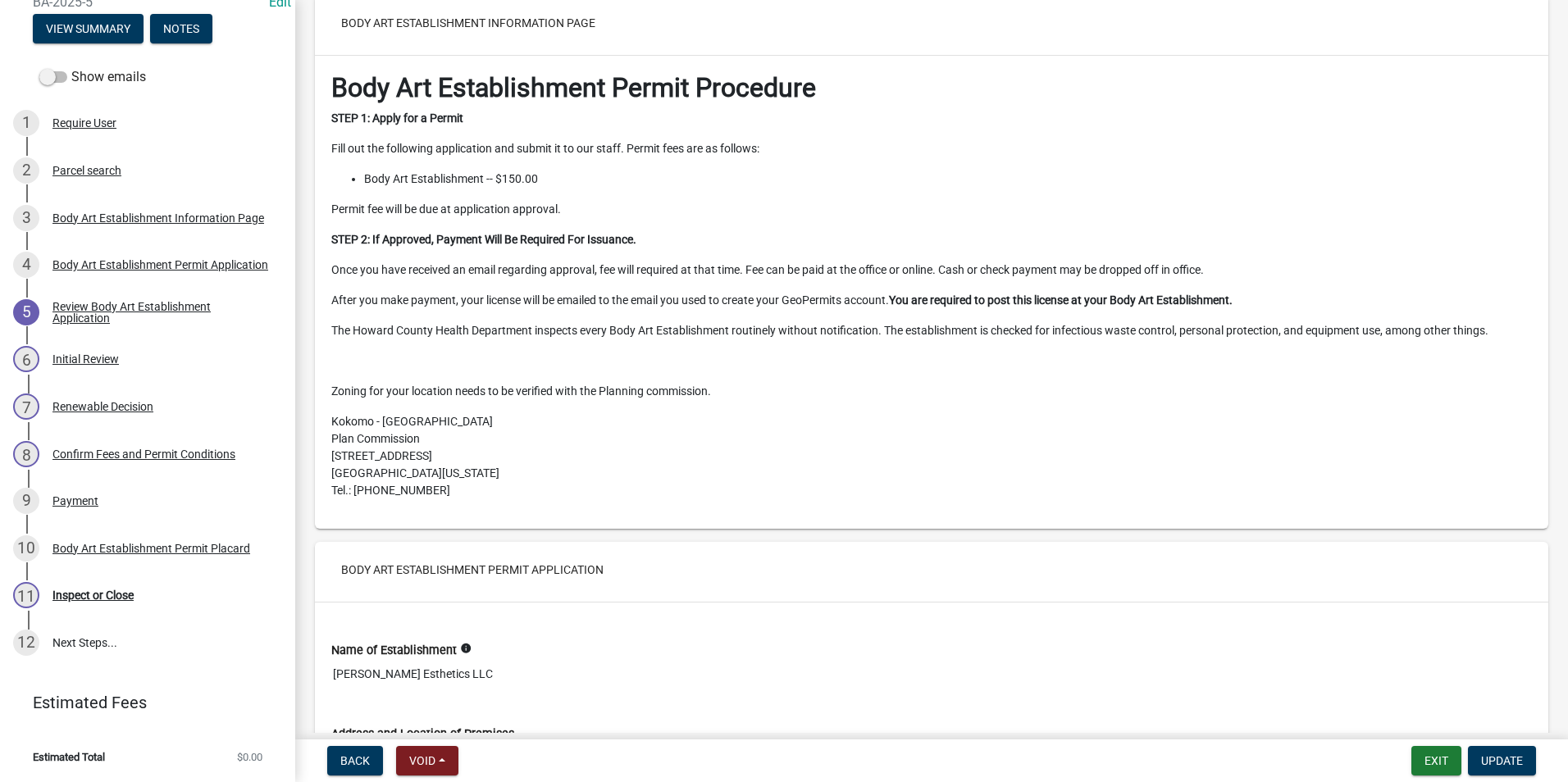
scroll to position [1230, 0]
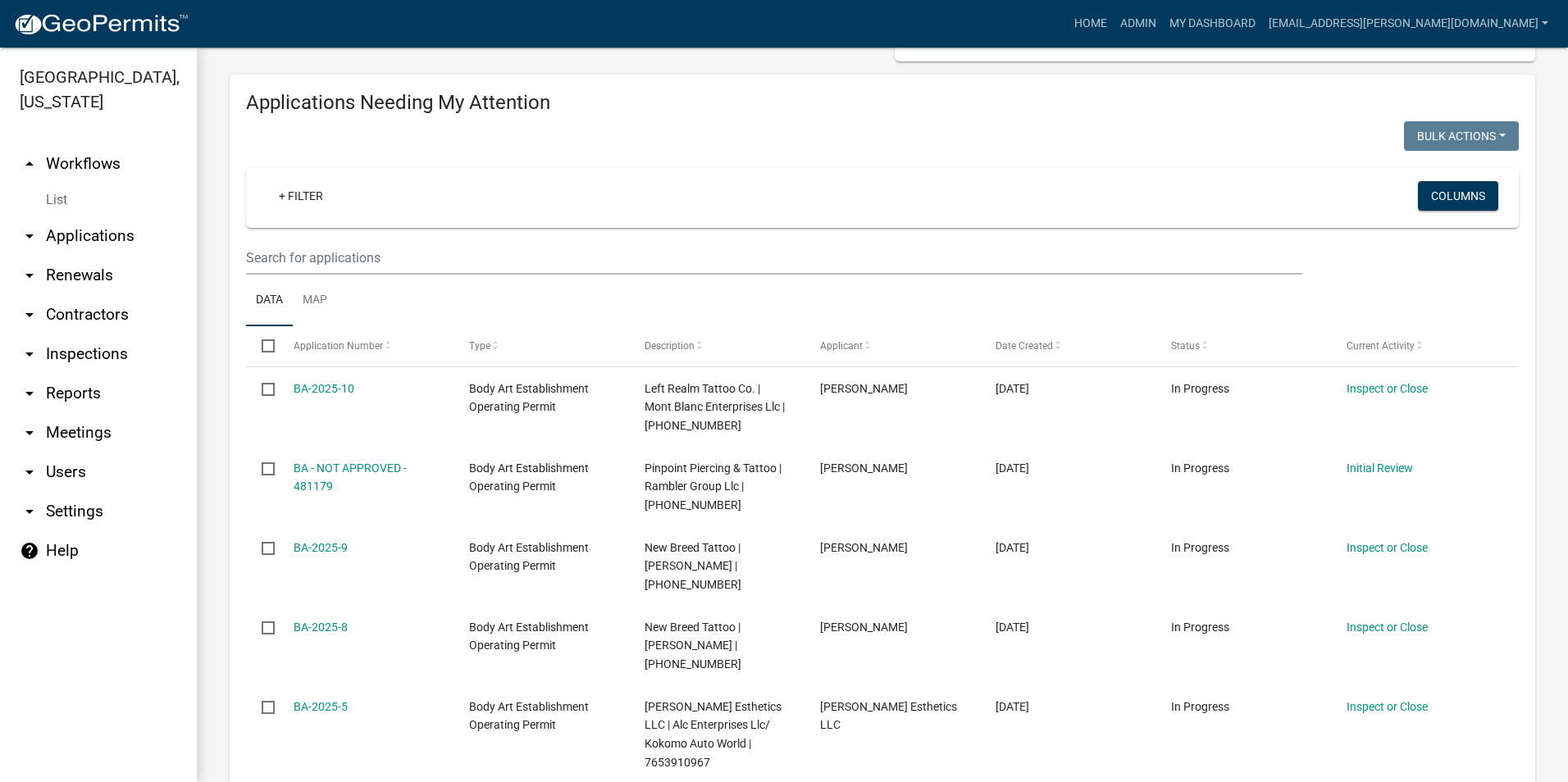
scroll to position [246, 0]
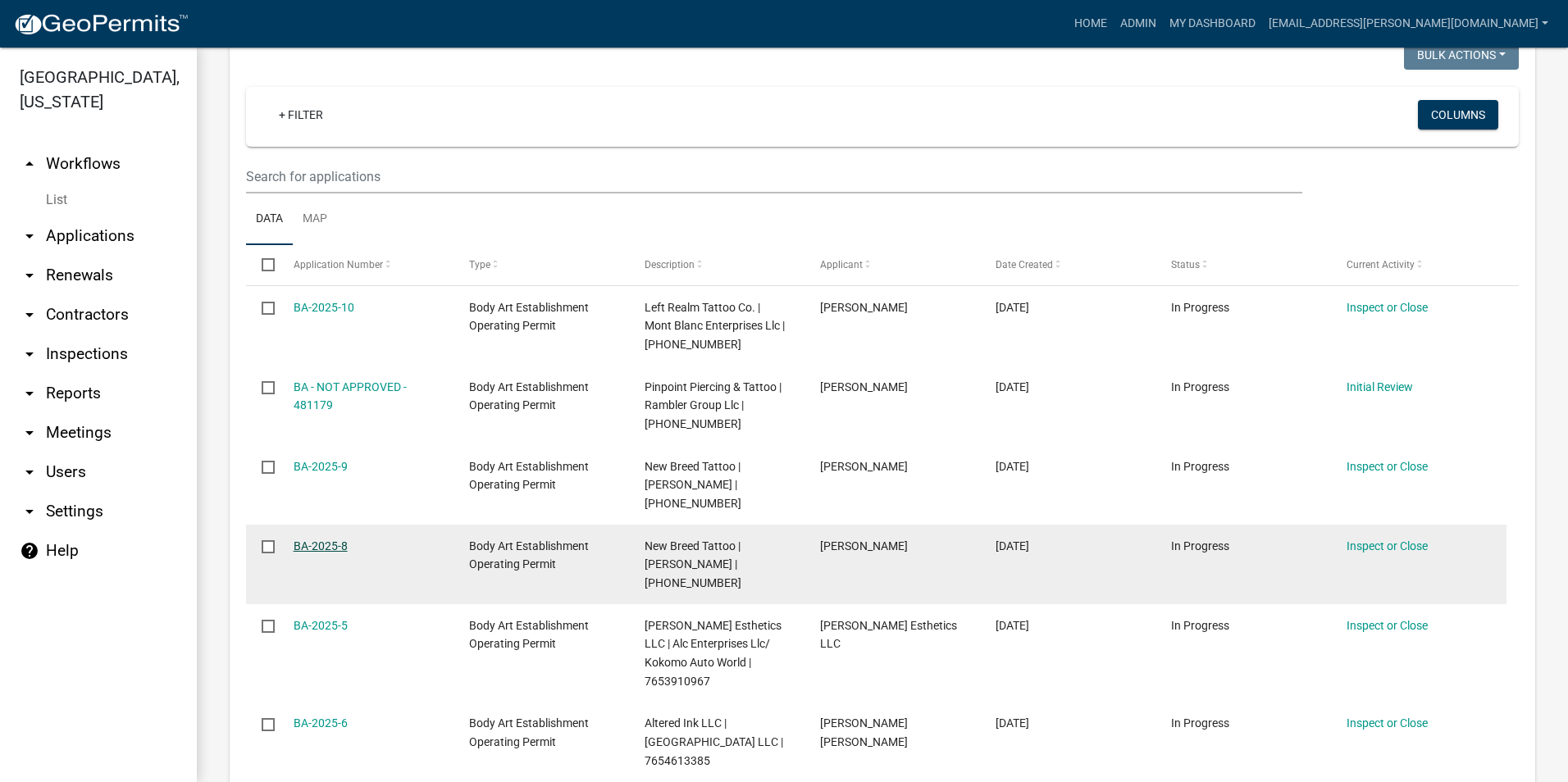
click at [328, 540] on link "BA-2025-8" at bounding box center [321, 546] width 54 height 13
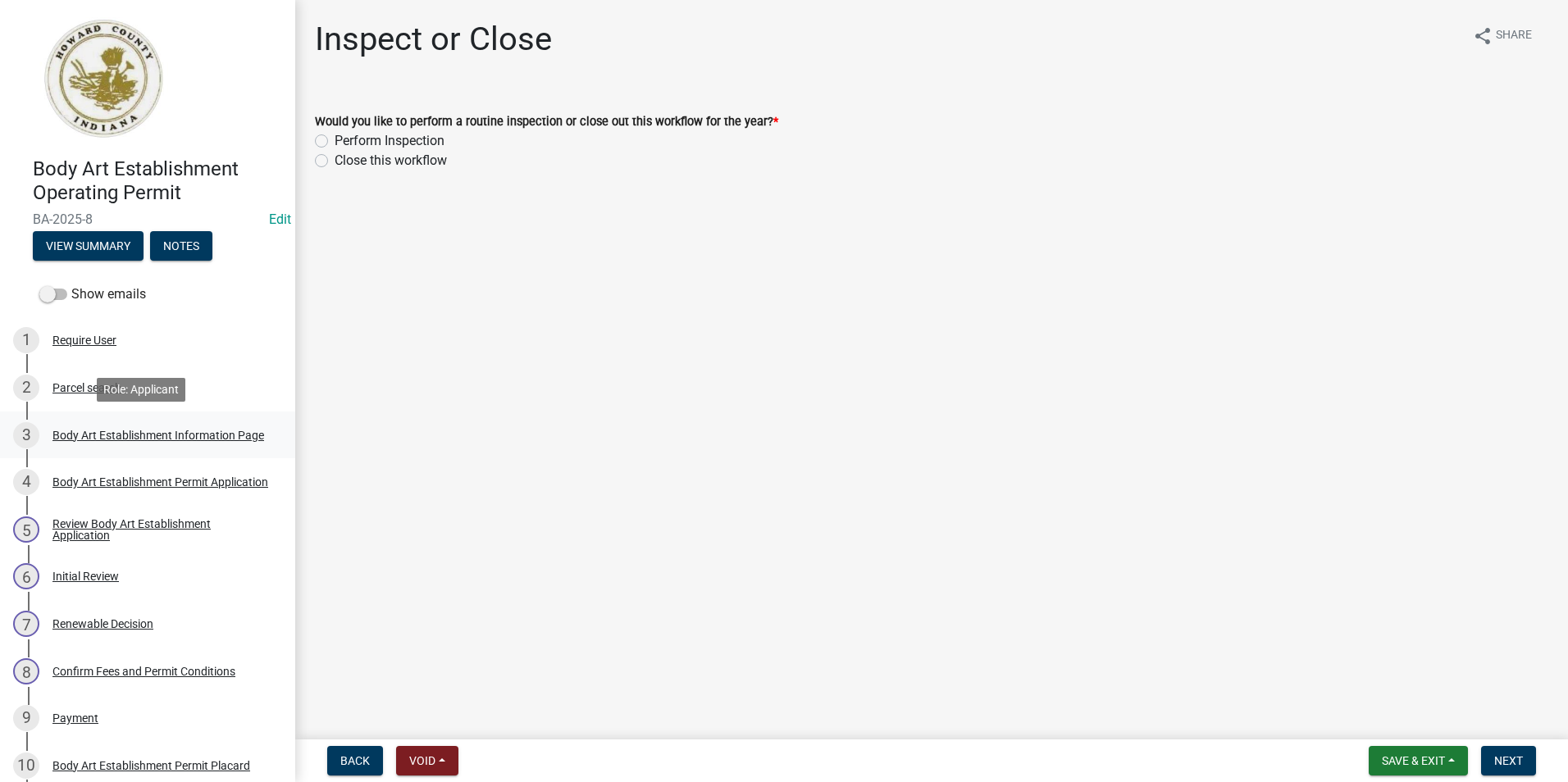
click at [81, 431] on div "Body Art Establishment Information Page" at bounding box center [159, 435] width 211 height 11
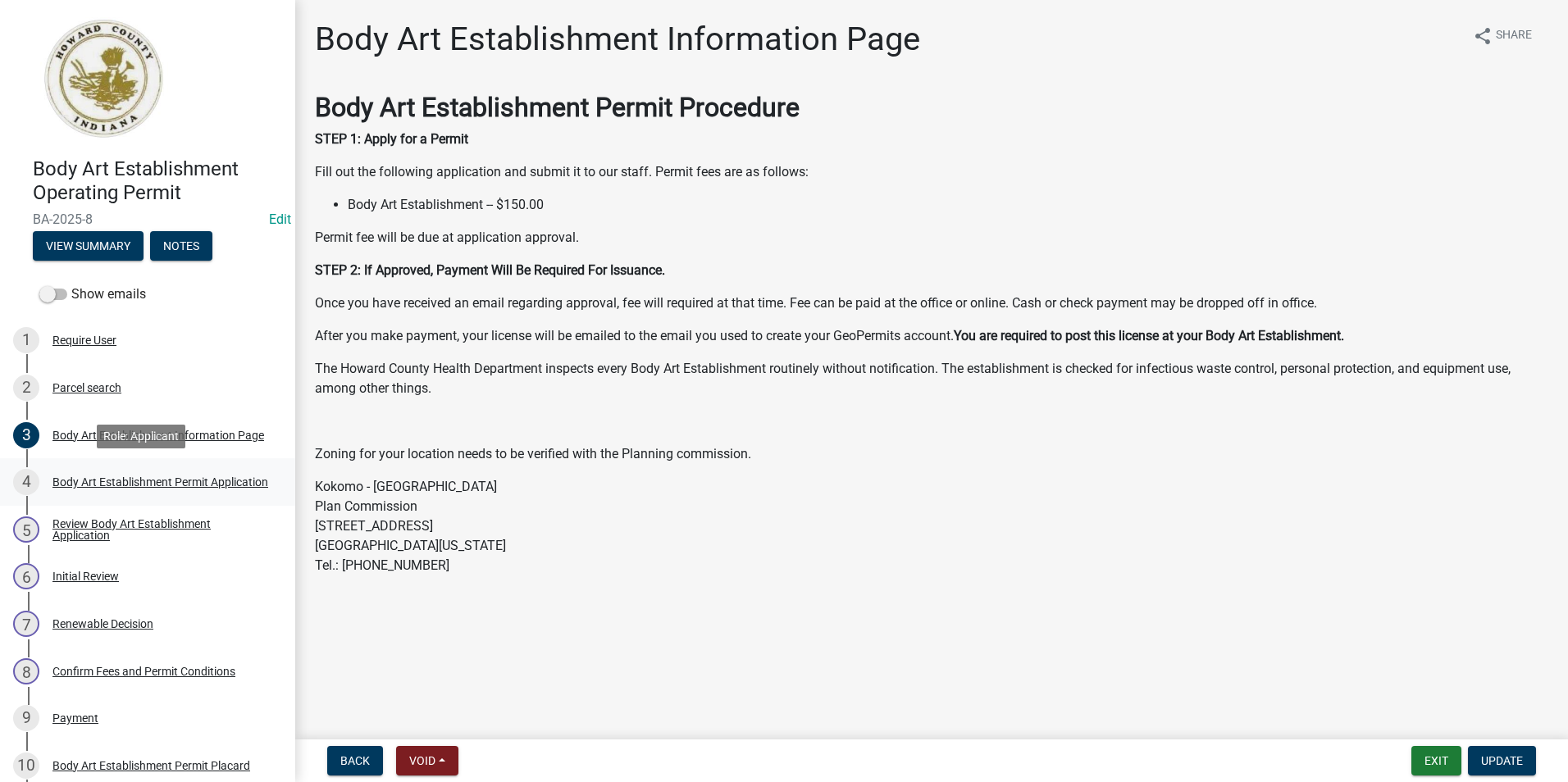
click at [90, 501] on link "4 Body Art Establishment Permit Application" at bounding box center [147, 481] width 295 height 48
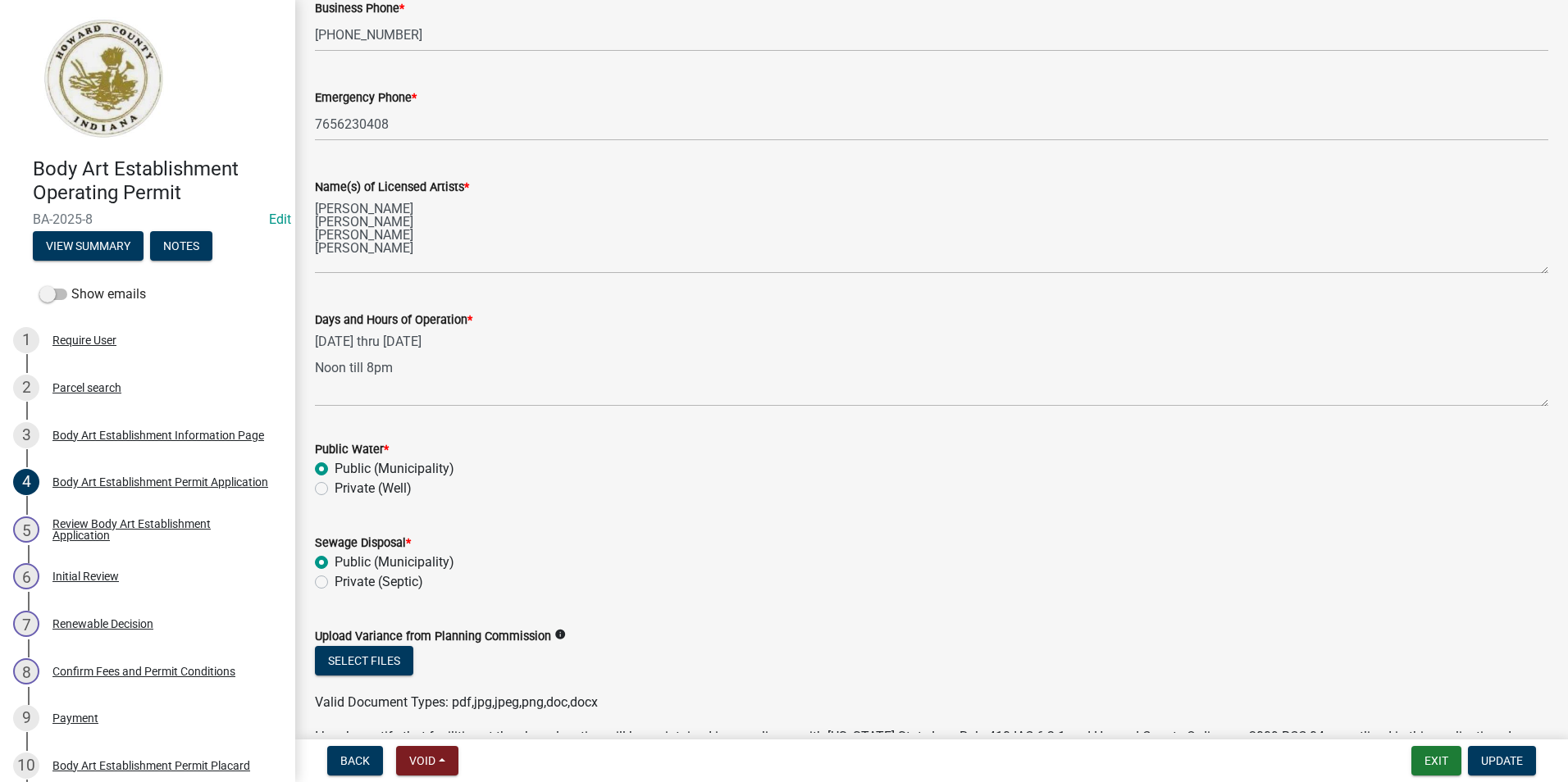
scroll to position [738, 0]
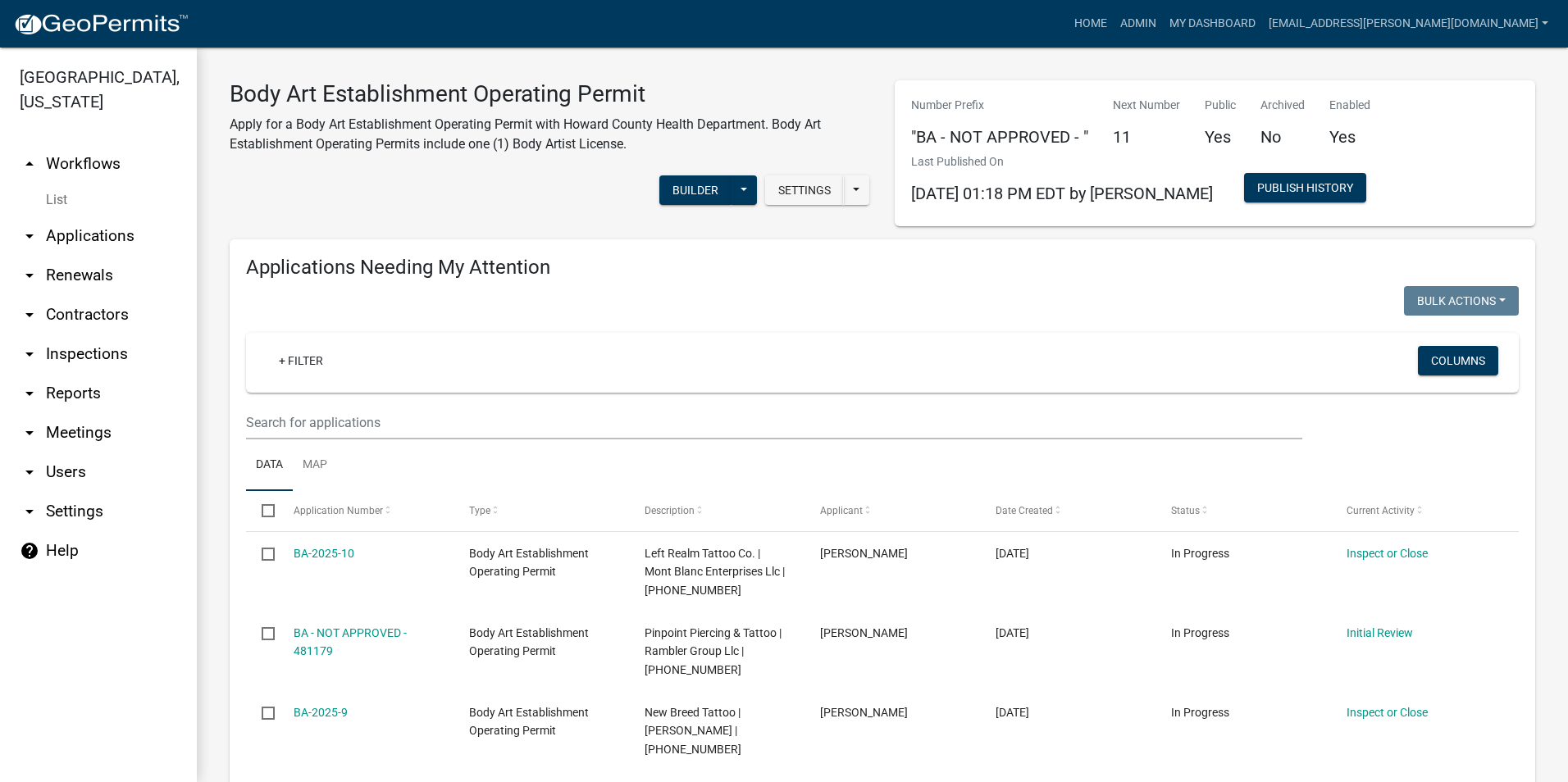
click at [96, 301] on link "arrow_drop_down Contractors" at bounding box center [98, 314] width 197 height 39
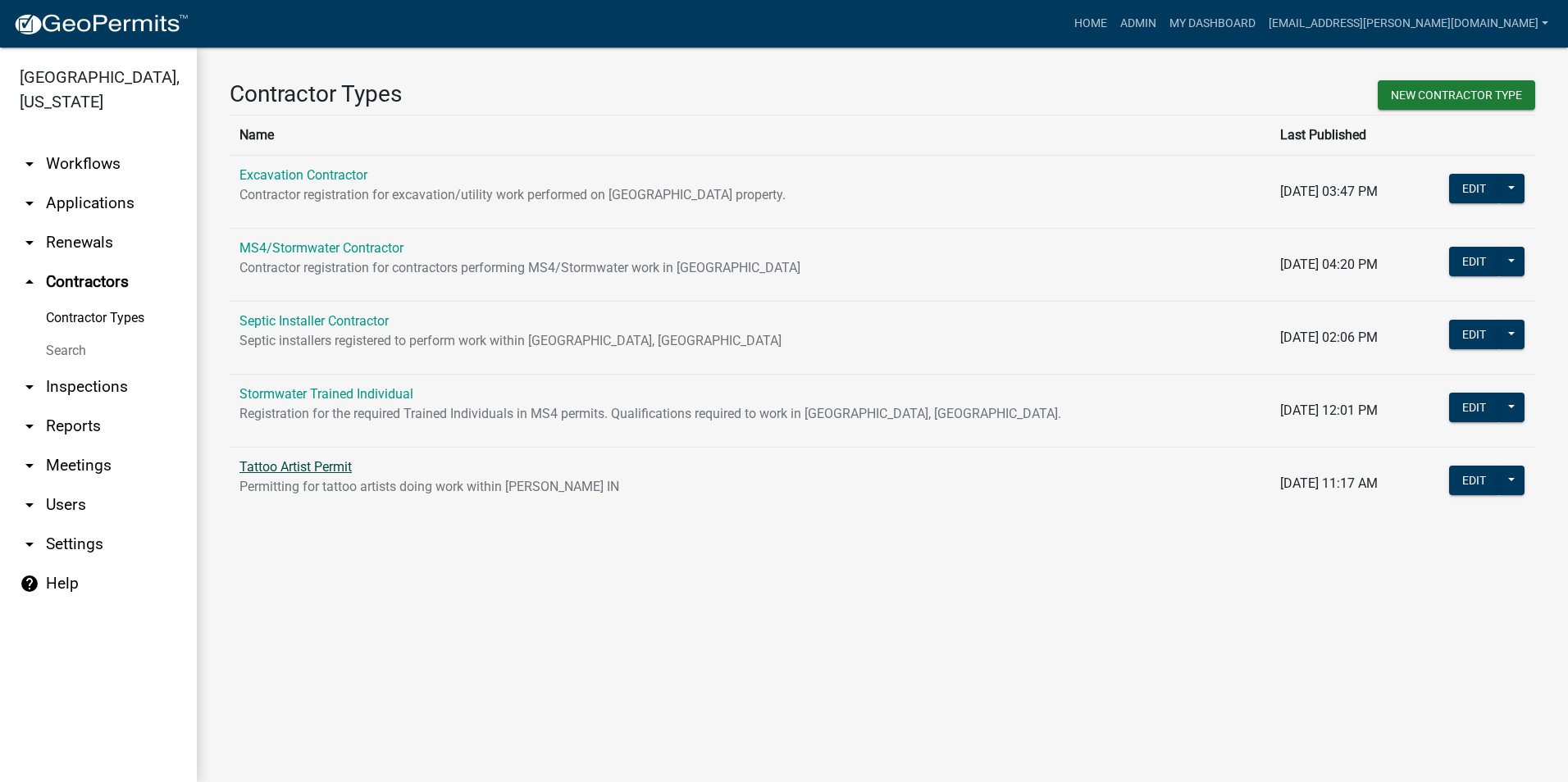
click at [290, 463] on link "Tattoo Artist Permit" at bounding box center [295, 467] width 113 height 16
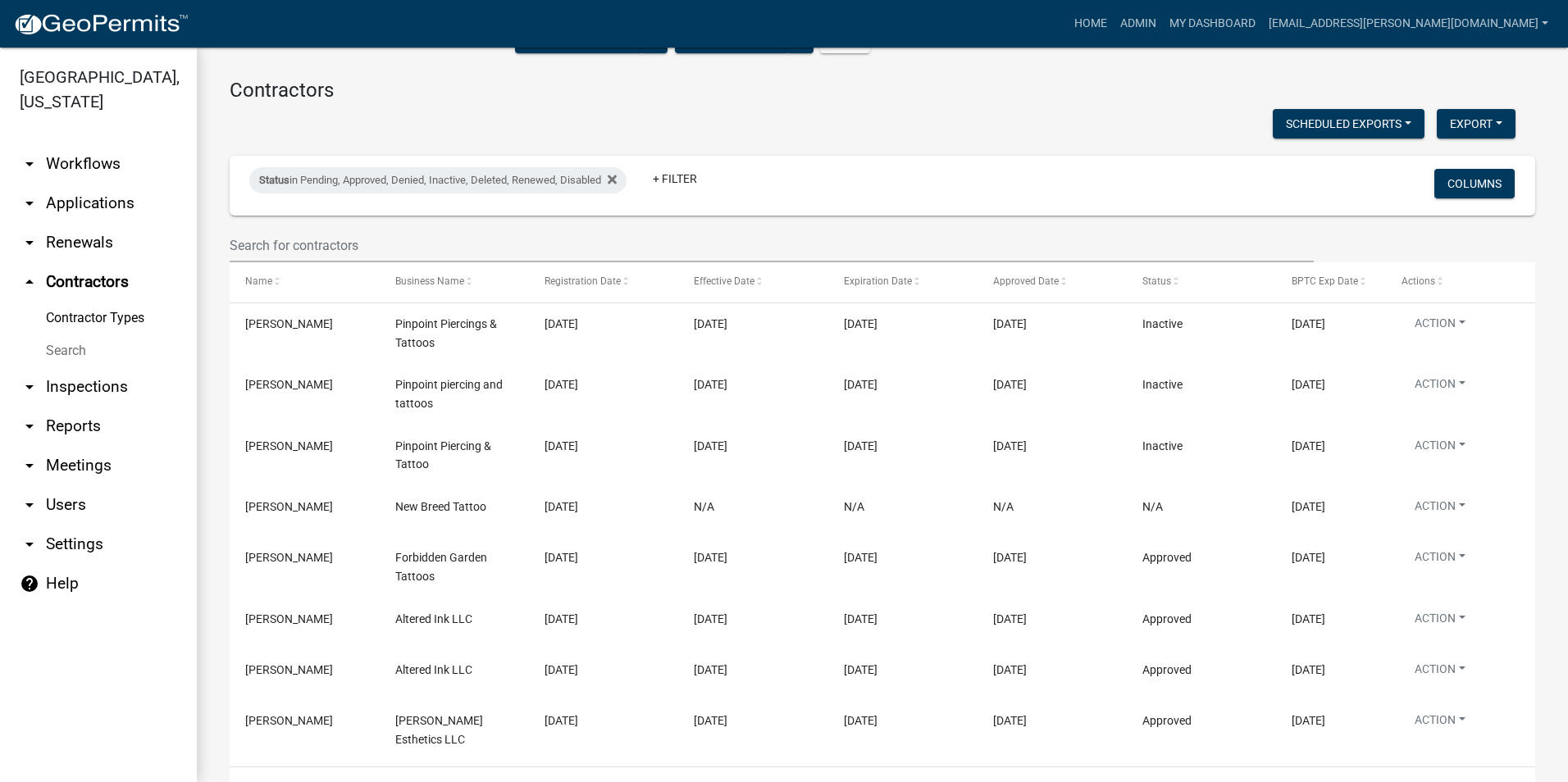
scroll to position [164, 0]
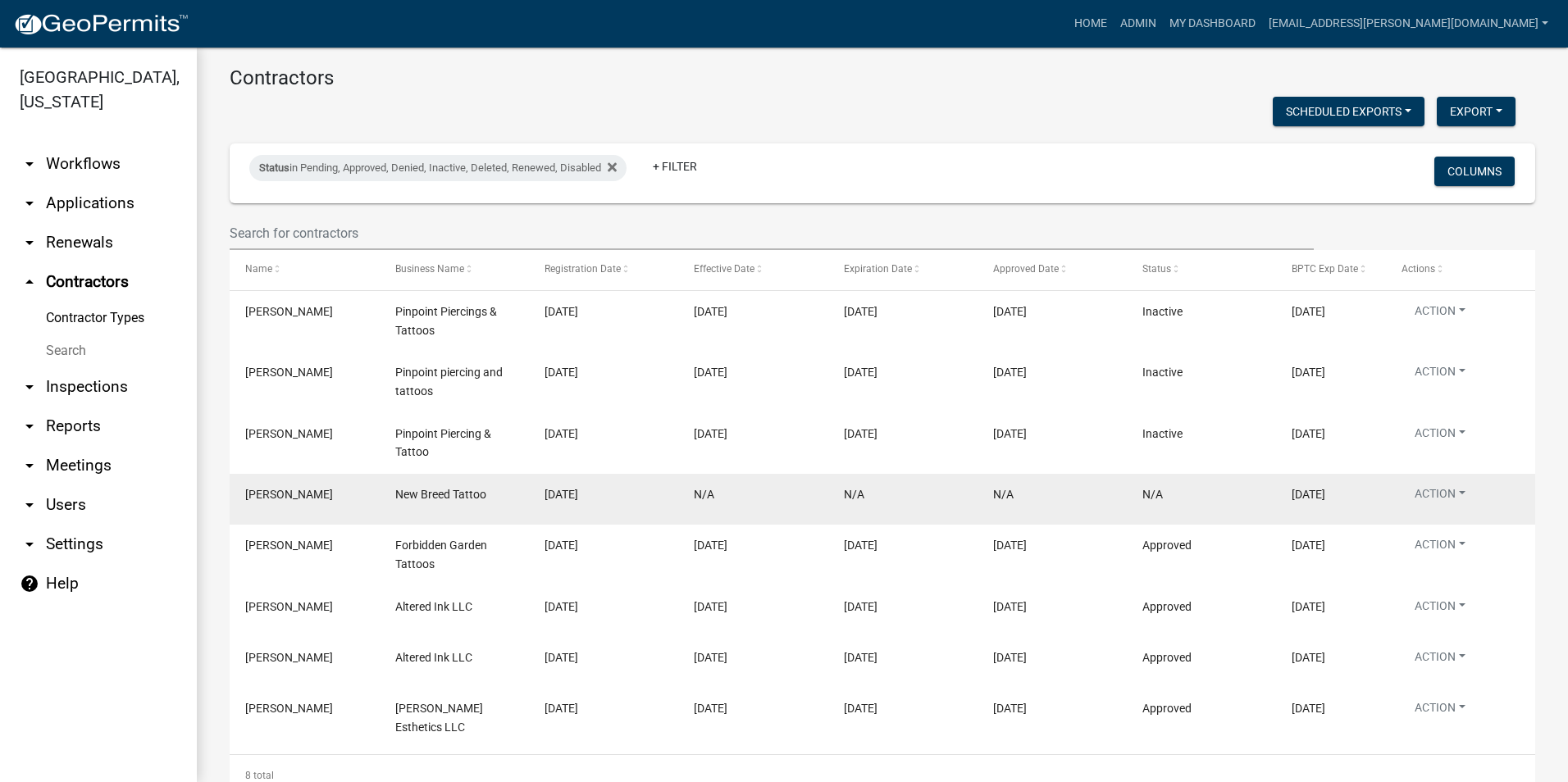
click at [320, 481] on datatable-body-cell "[PERSON_NAME]" at bounding box center [304, 499] width 149 height 51
click at [286, 494] on span "[PERSON_NAME]" at bounding box center [288, 494] width 87 height 13
click at [1403, 492] on button "Action" at bounding box center [1439, 496] width 77 height 23
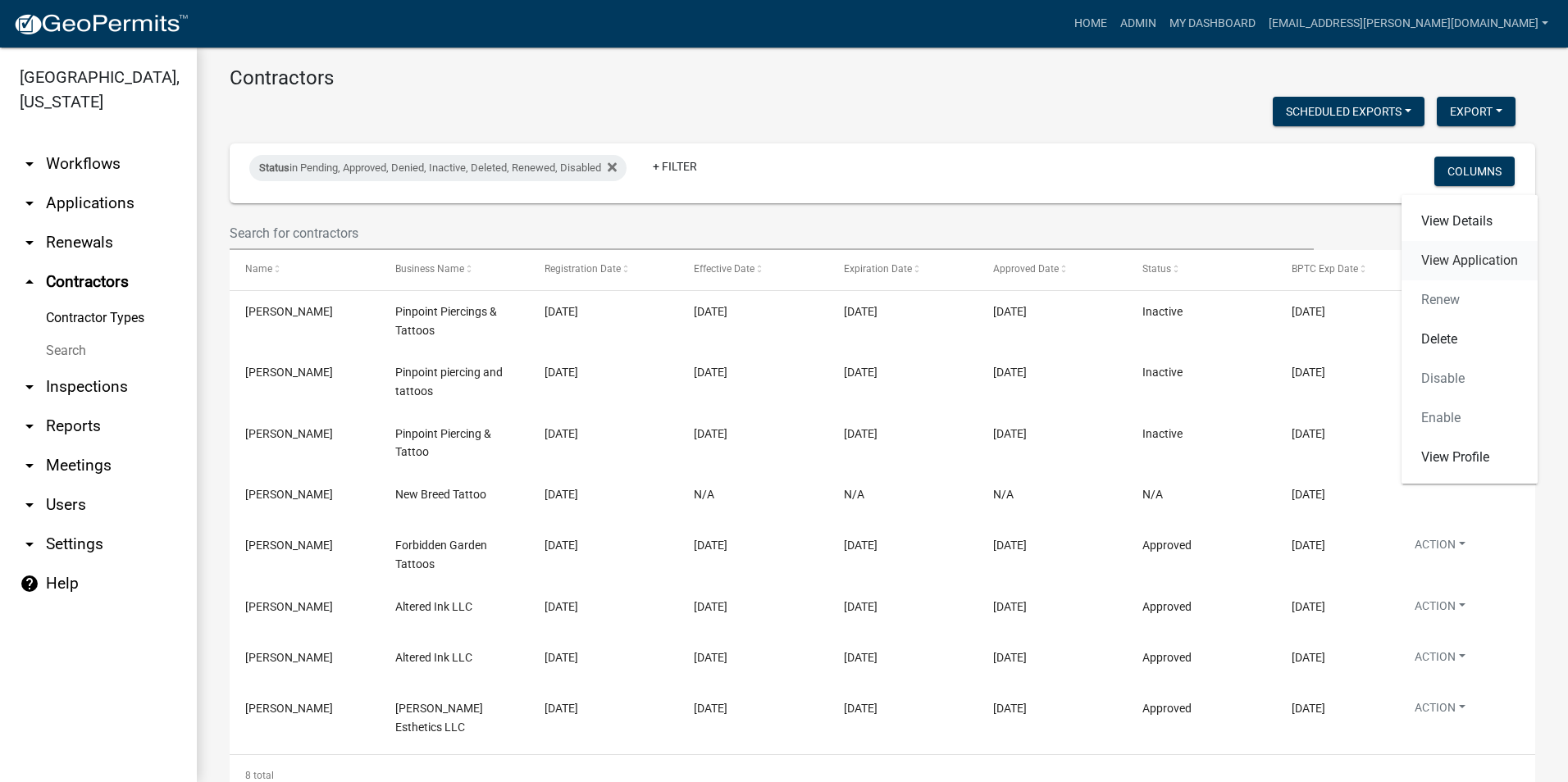
click at [1450, 263] on link "View Application" at bounding box center [1468, 260] width 136 height 39
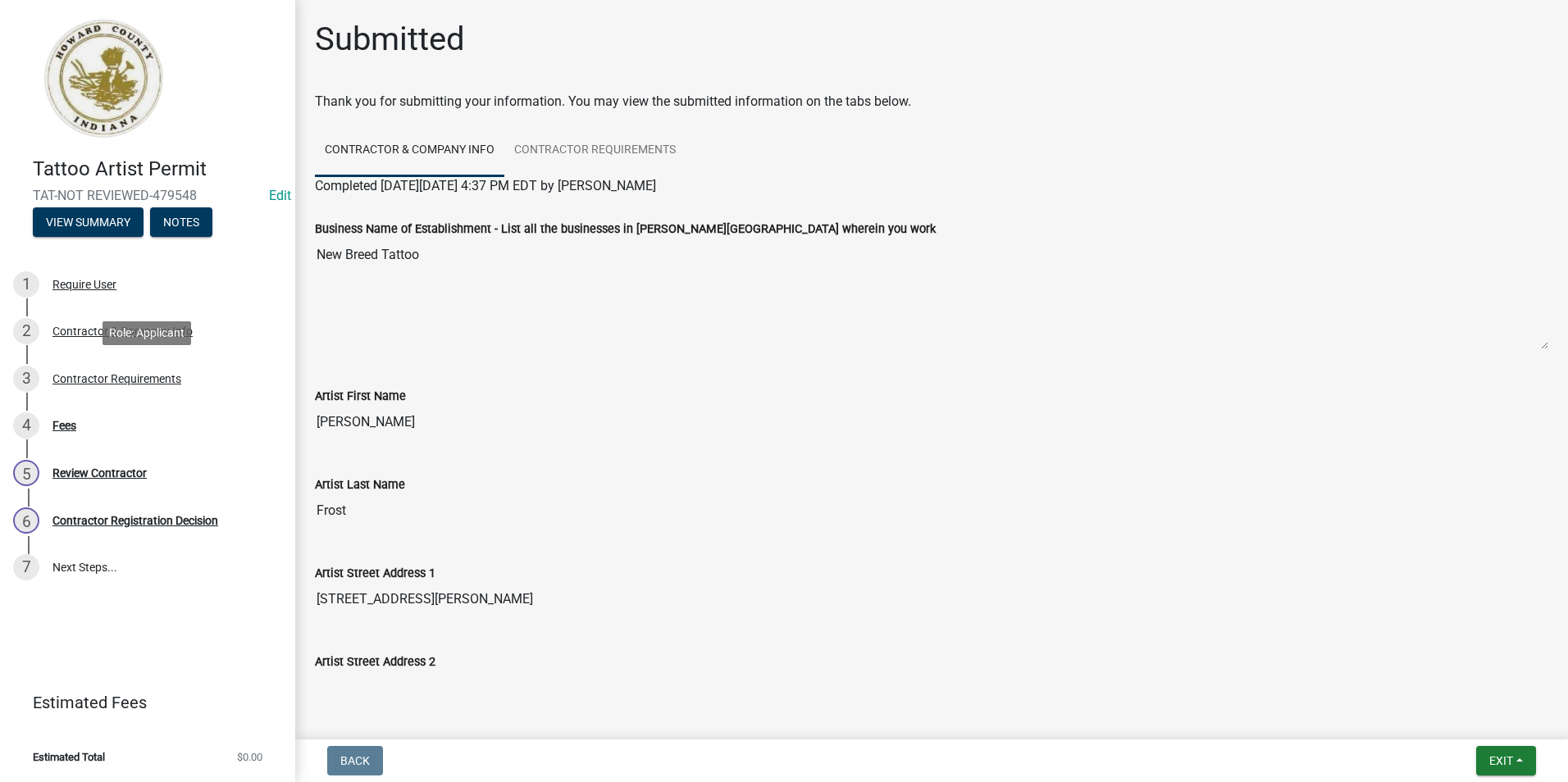
click at [120, 380] on div "Contractor Requirements" at bounding box center [117, 378] width 129 height 11
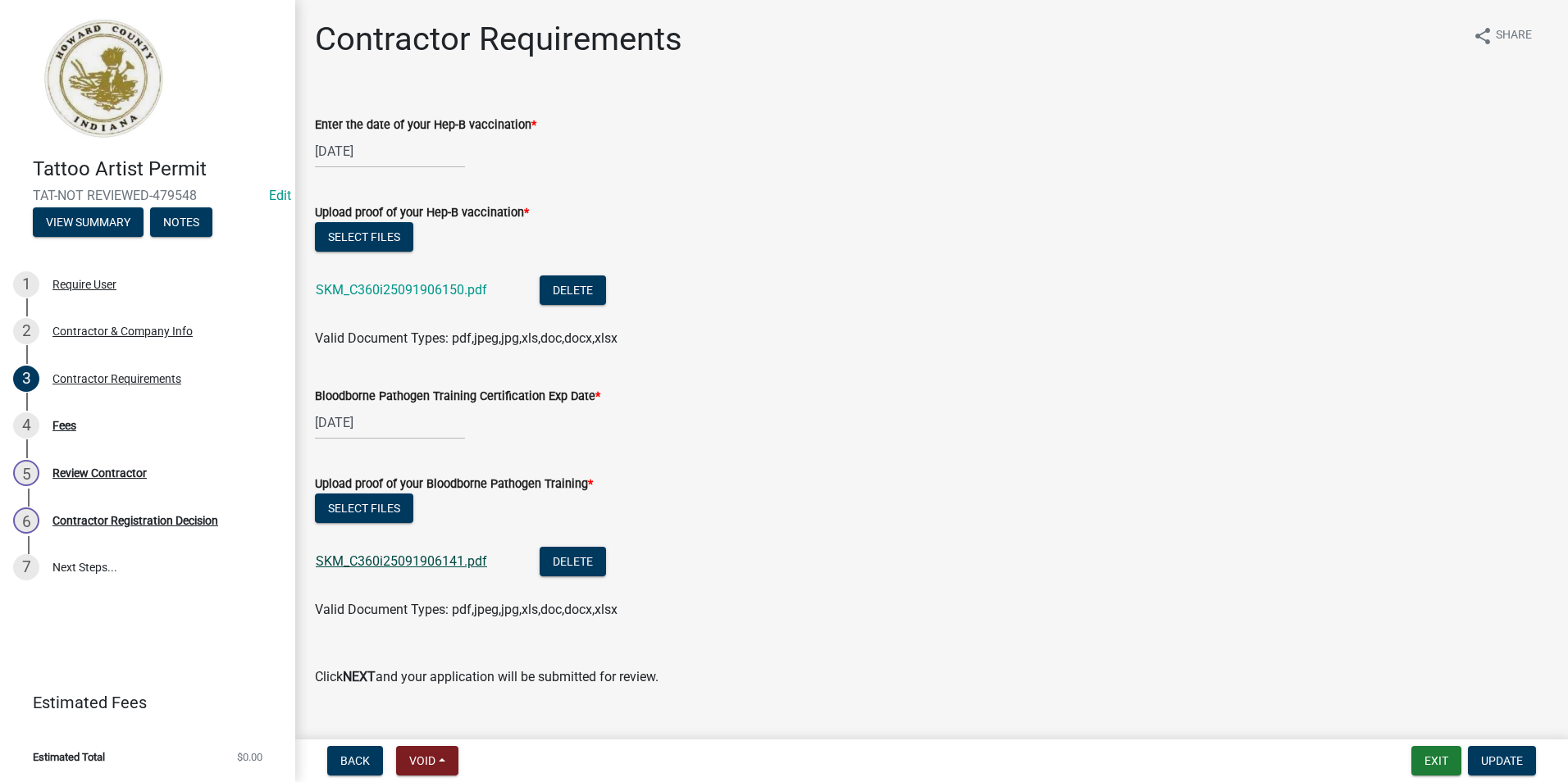
click at [422, 565] on link "SKM_C360i25091906141.pdf" at bounding box center [401, 561] width 172 height 16
